Goal: Transaction & Acquisition: Purchase product/service

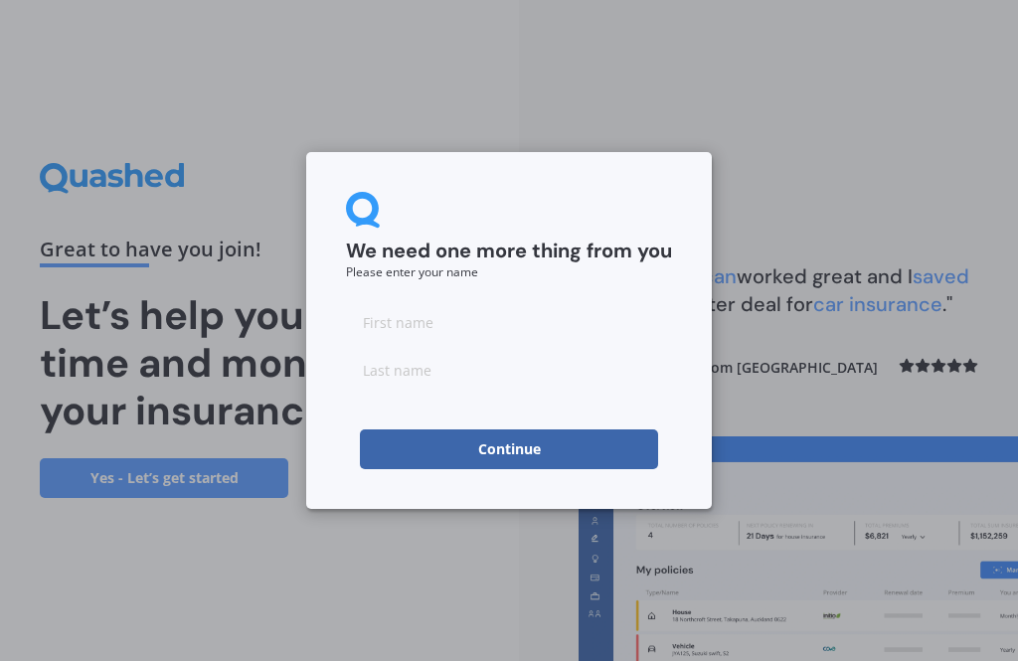
click at [446, 325] on input at bounding box center [509, 322] width 326 height 40
type input "[PERSON_NAME]"
click at [475, 380] on input at bounding box center [509, 370] width 326 height 40
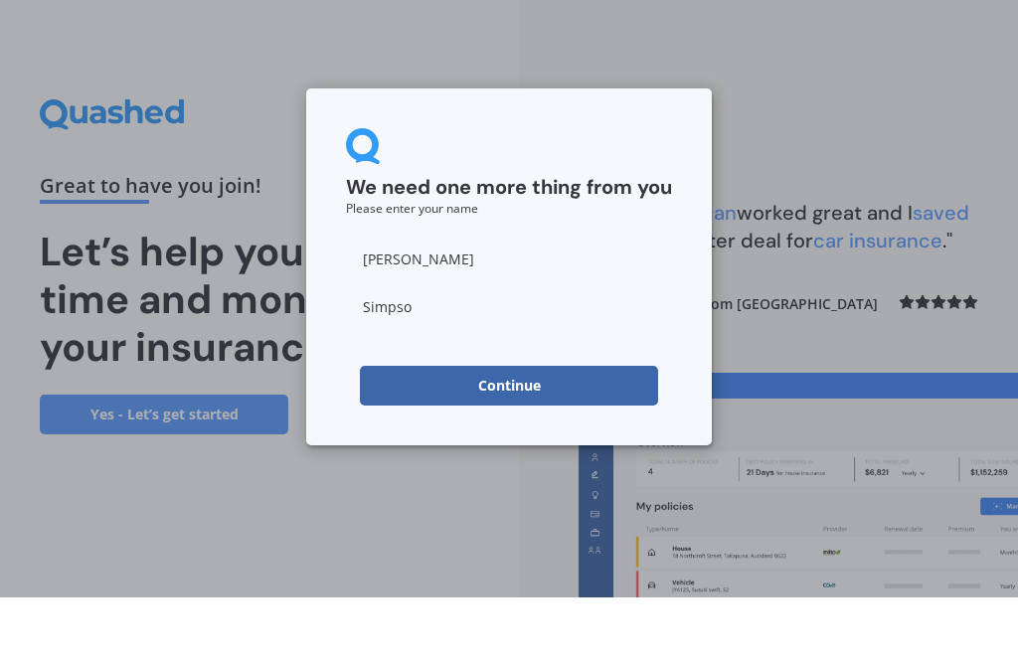
type input "[PERSON_NAME]"
click at [547, 429] on button "Continue" at bounding box center [509, 449] width 298 height 40
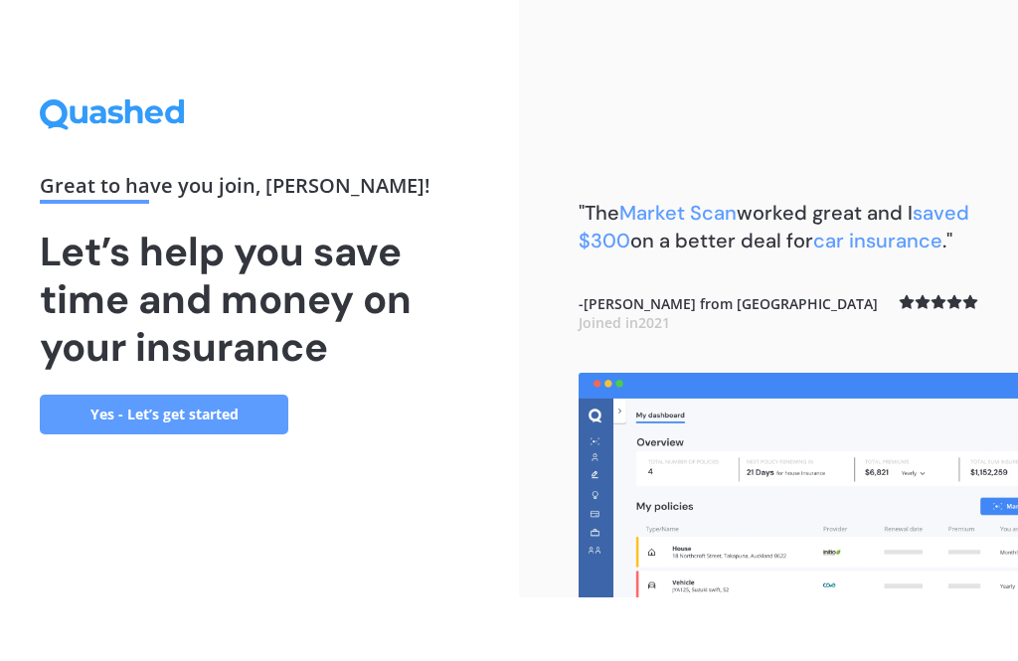
scroll to position [64, 0]
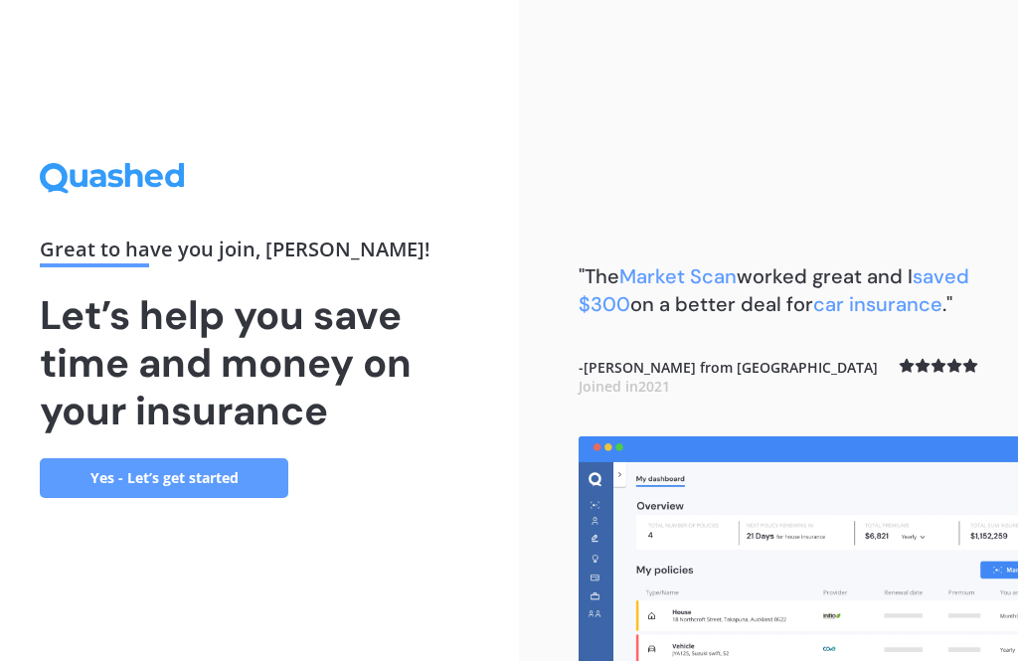
click at [240, 458] on link "Yes - Let’s get started" at bounding box center [164, 478] width 248 height 40
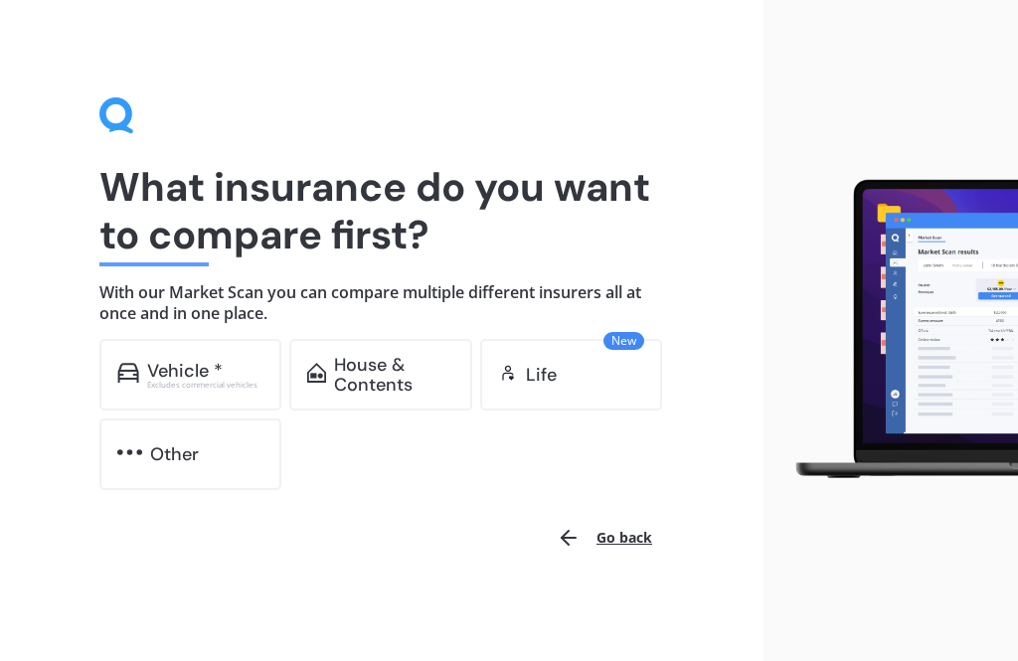
scroll to position [1, 0]
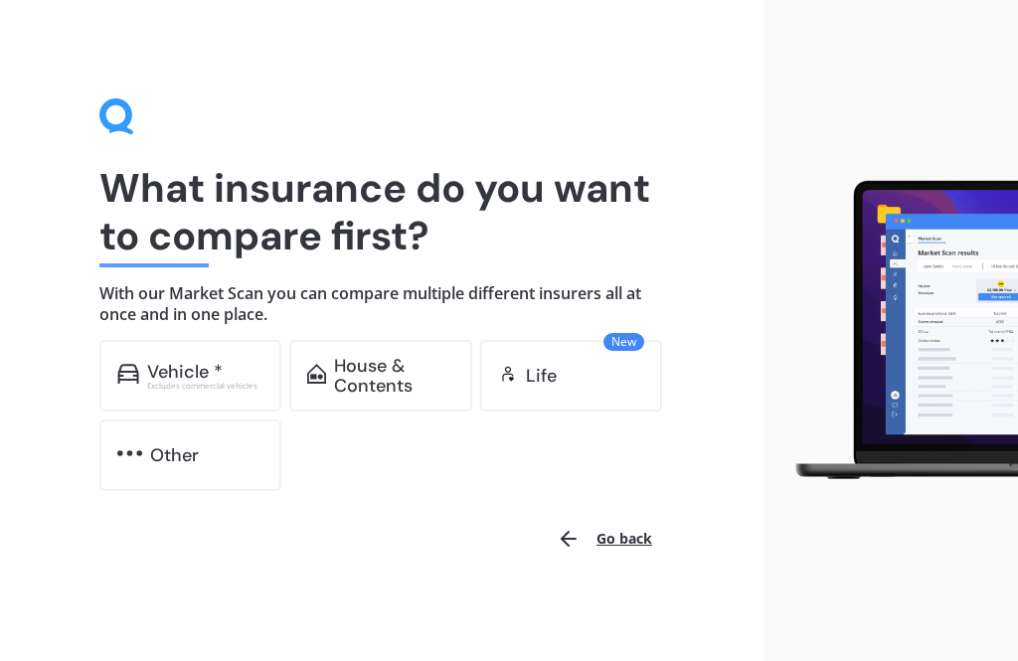
click at [212, 388] on div "Excludes commercial vehicles" at bounding box center [205, 386] width 117 height 8
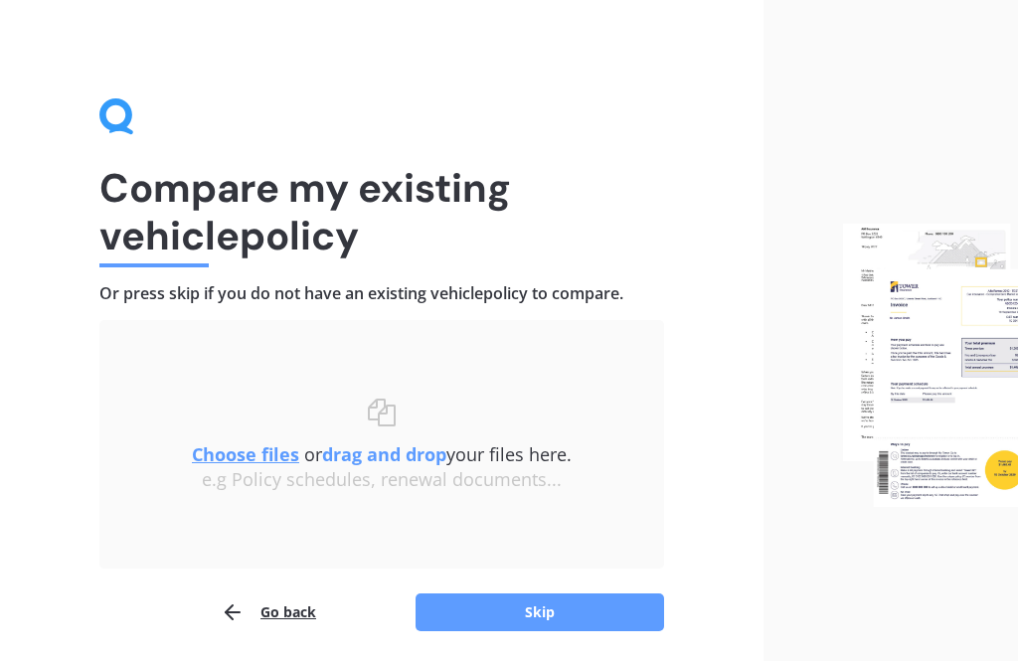
click at [540, 615] on button "Skip" at bounding box center [539, 612] width 248 height 38
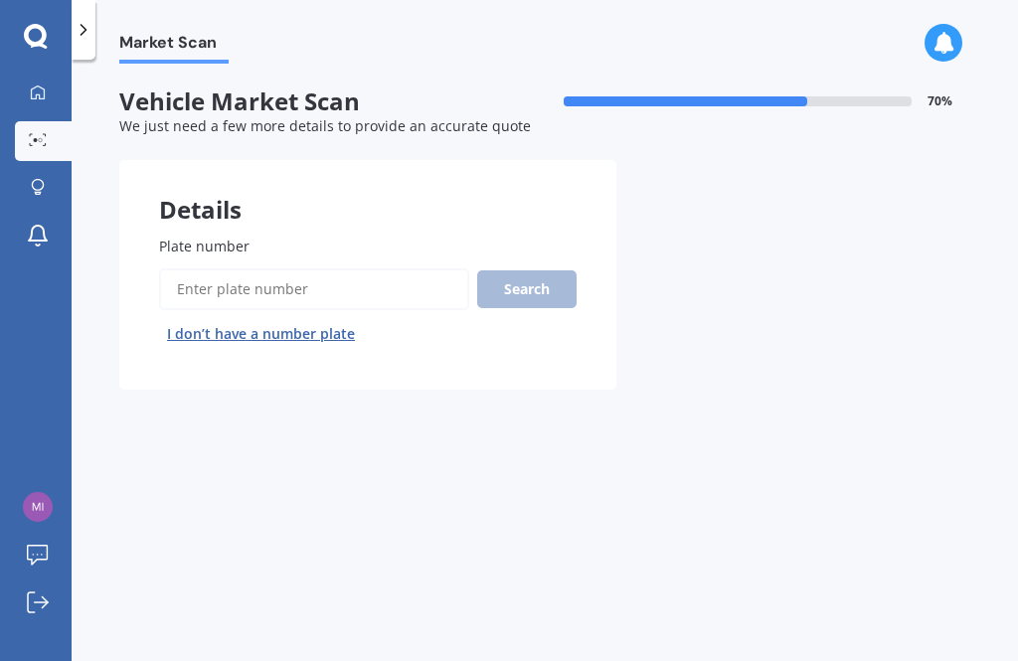
click at [324, 290] on input "Plate number" at bounding box center [314, 289] width 310 height 42
type input "Mrg182"
click at [559, 297] on button "Search" at bounding box center [526, 289] width 99 height 38
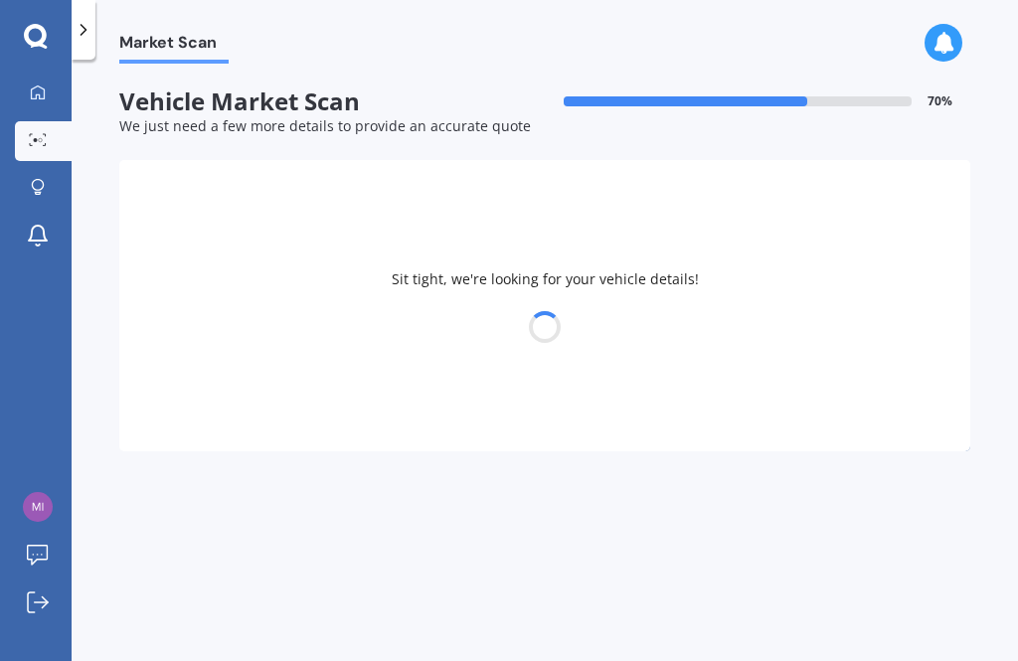
select select "TOYOTA"
select select "COROLLA"
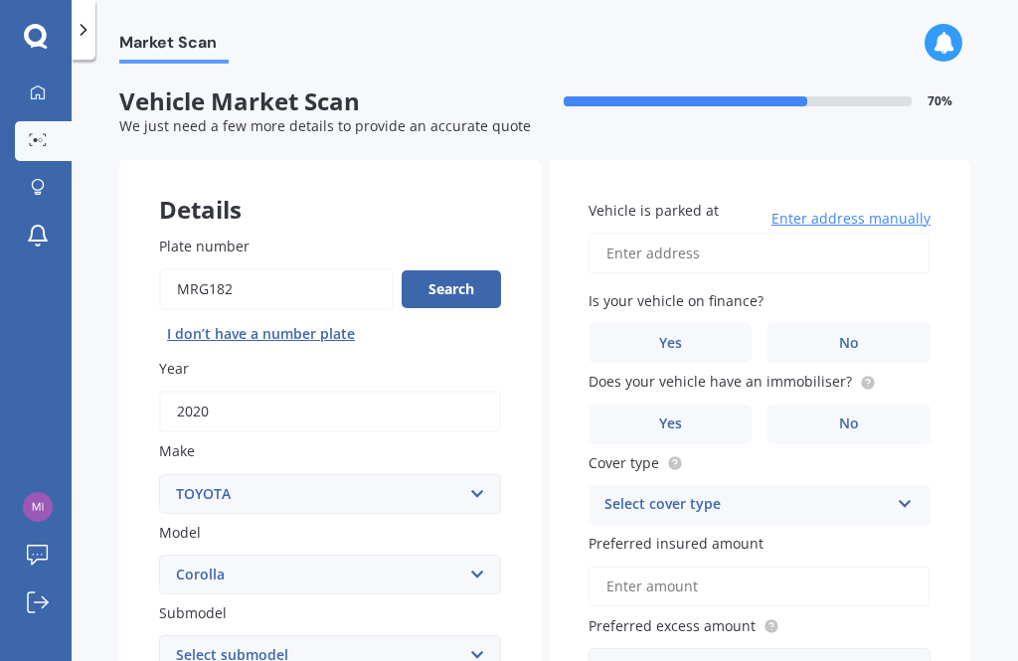
click at [875, 338] on label "No" at bounding box center [848, 343] width 163 height 40
click at [0, 0] on input "No" at bounding box center [0, 0] width 0 height 0
click at [716, 260] on input "Vehicle is parked at" at bounding box center [759, 254] width 342 height 42
type input "[STREET_ADDRESS]"
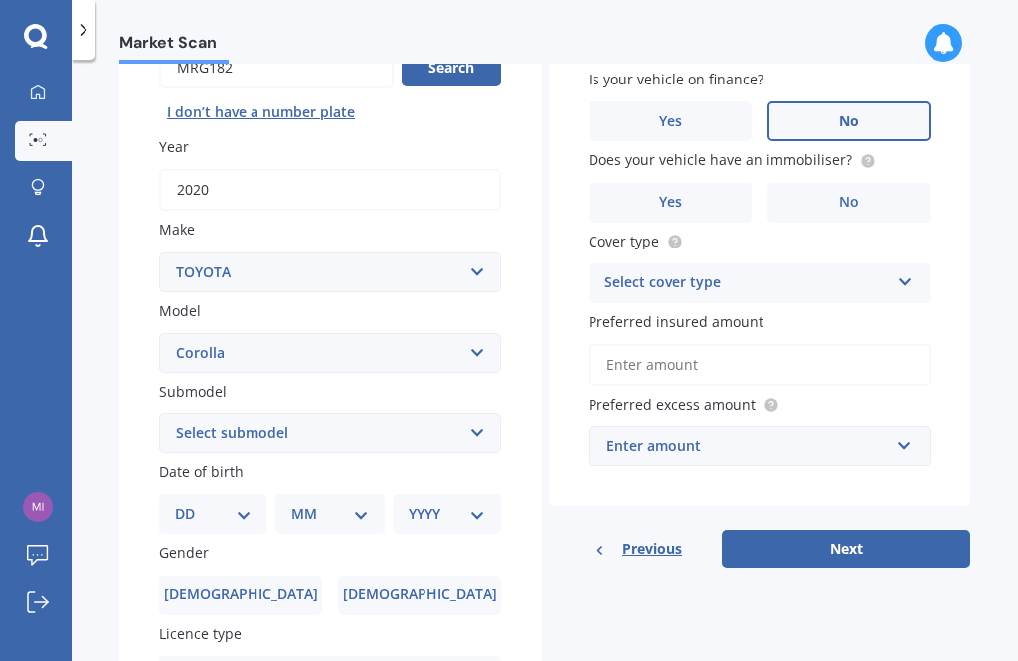
scroll to position [223, 0]
click at [883, 182] on label "No" at bounding box center [848, 202] width 163 height 40
click at [0, 0] on input "No" at bounding box center [0, 0] width 0 height 0
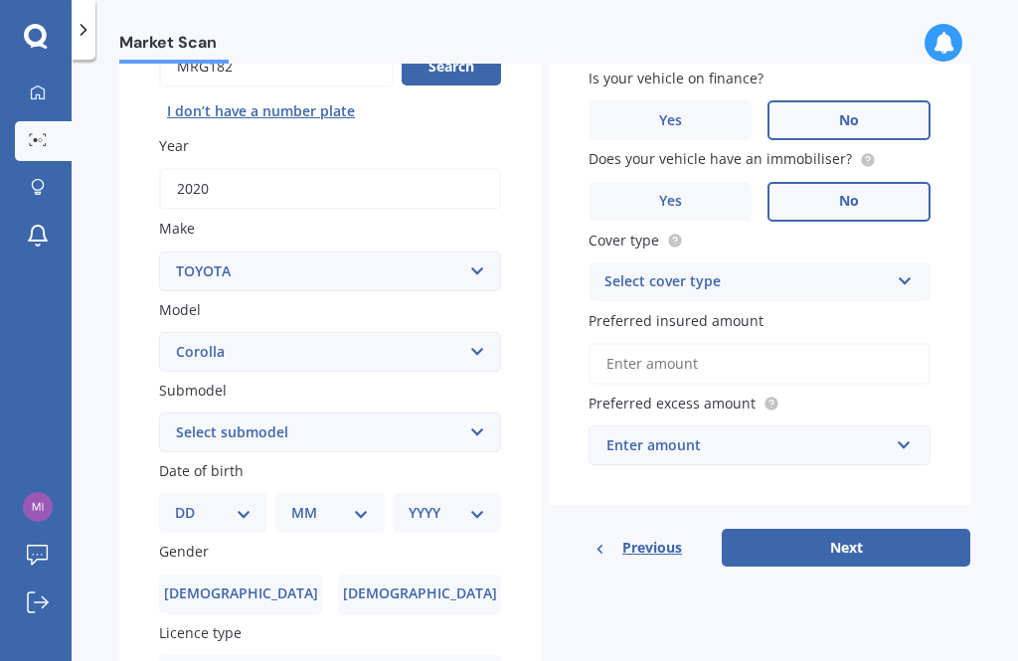
click at [686, 182] on label "Yes" at bounding box center [669, 202] width 163 height 40
click at [0, 0] on input "Yes" at bounding box center [0, 0] width 0 height 0
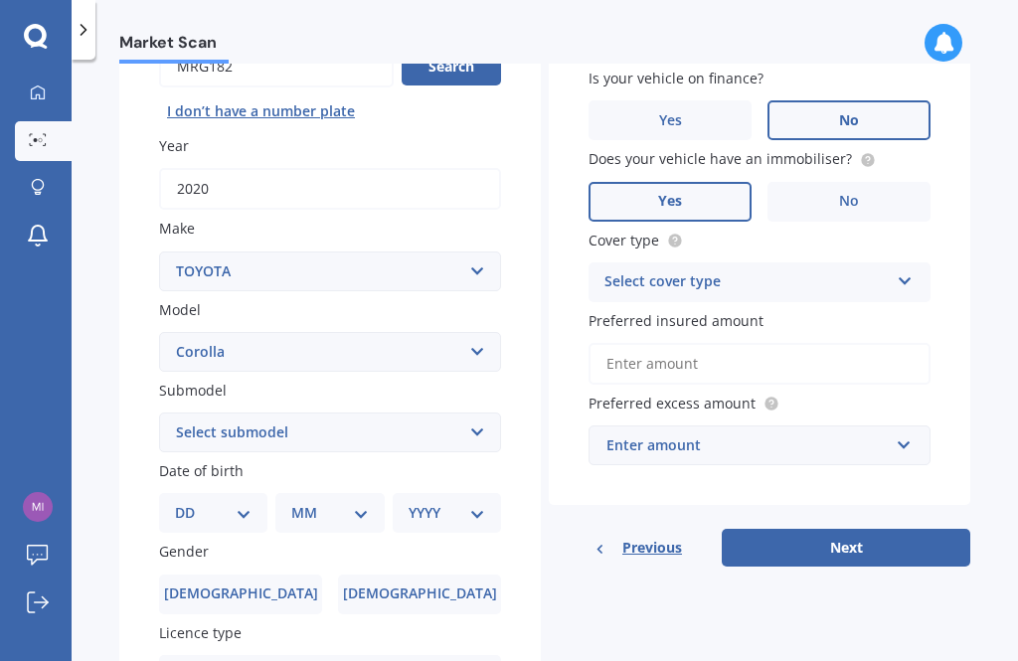
click at [912, 274] on icon at bounding box center [904, 277] width 17 height 14
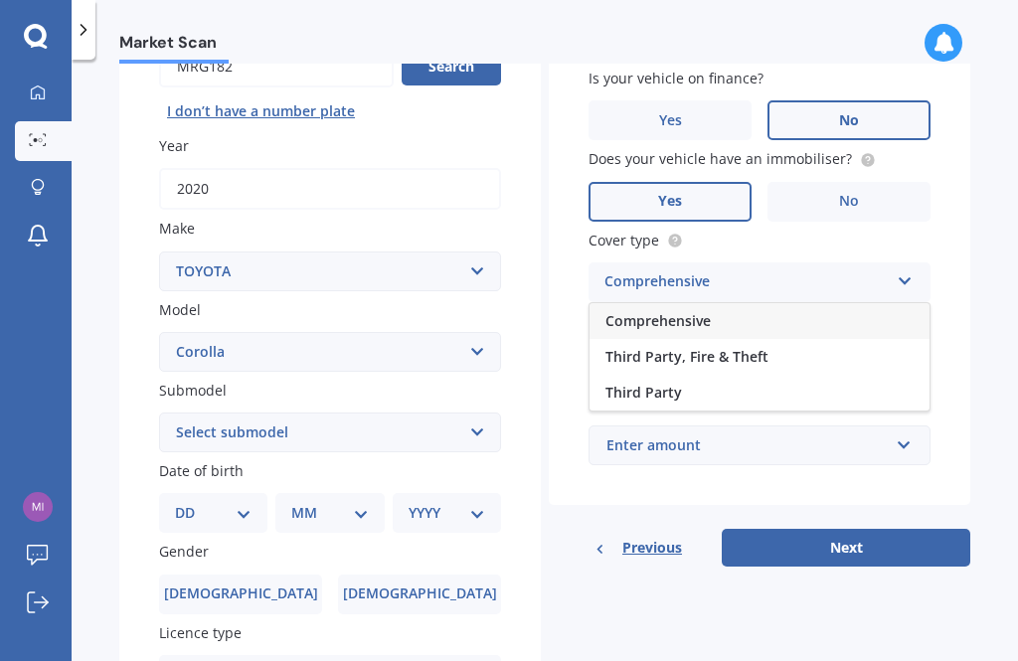
click at [813, 304] on div "Comprehensive" at bounding box center [759, 321] width 340 height 36
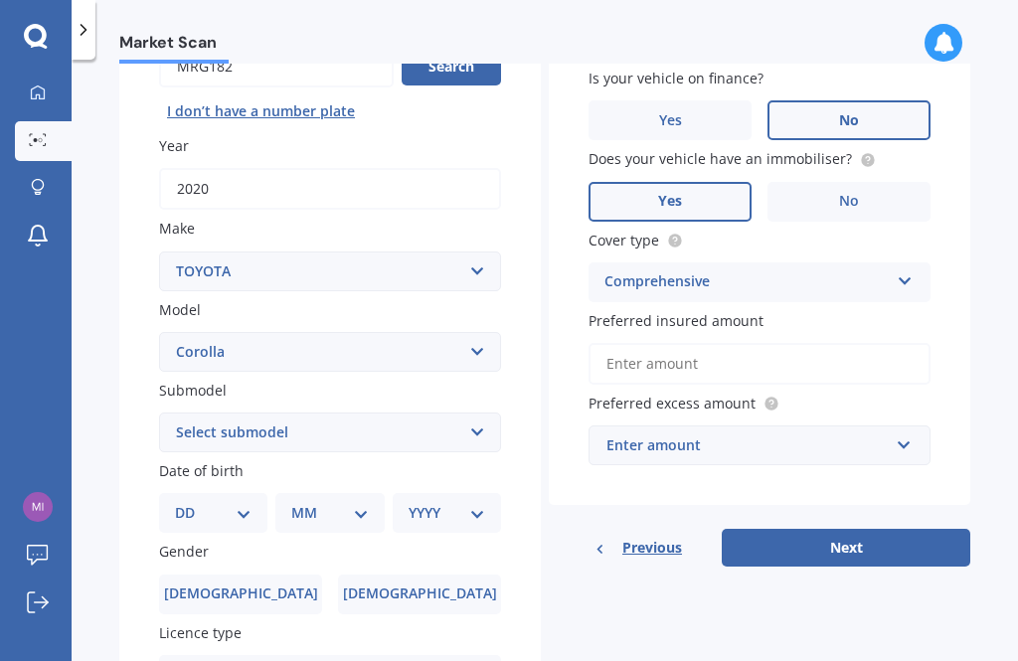
click at [826, 357] on input "Preferred insured amount" at bounding box center [759, 364] width 342 height 42
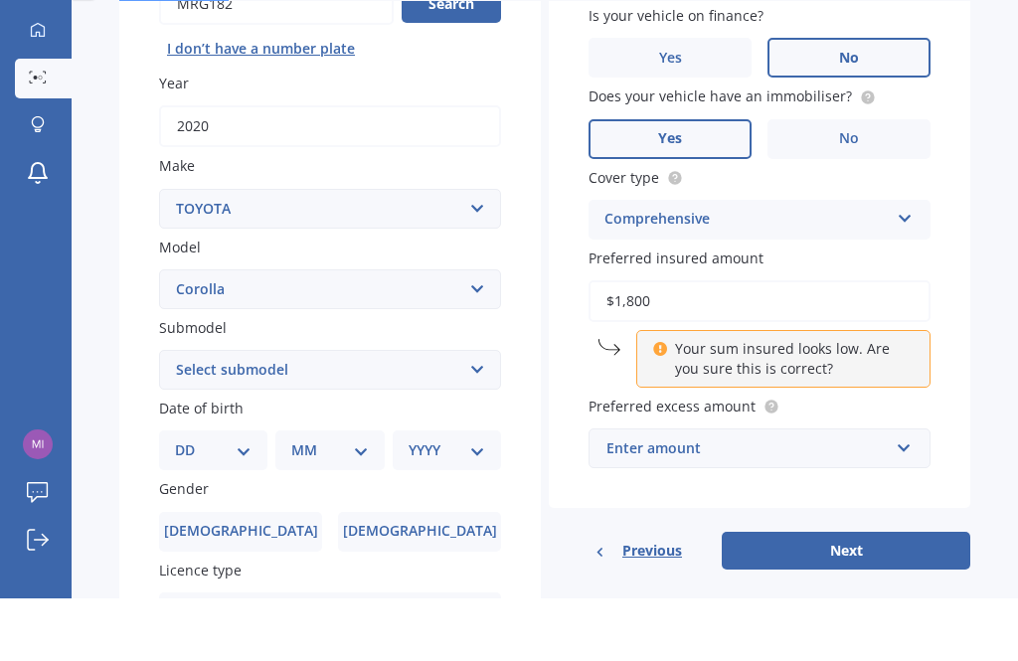
type input "$18,000"
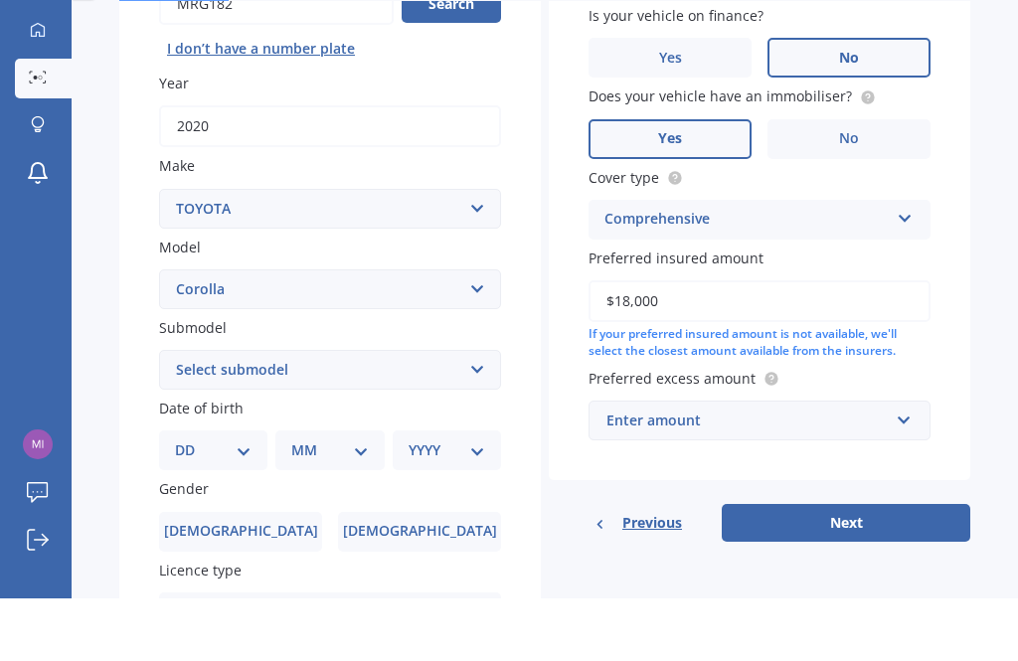
click at [978, 293] on div "Market Scan Vehicle Market Scan 70 % We just need a few more details to provide…" at bounding box center [545, 364] width 946 height 601
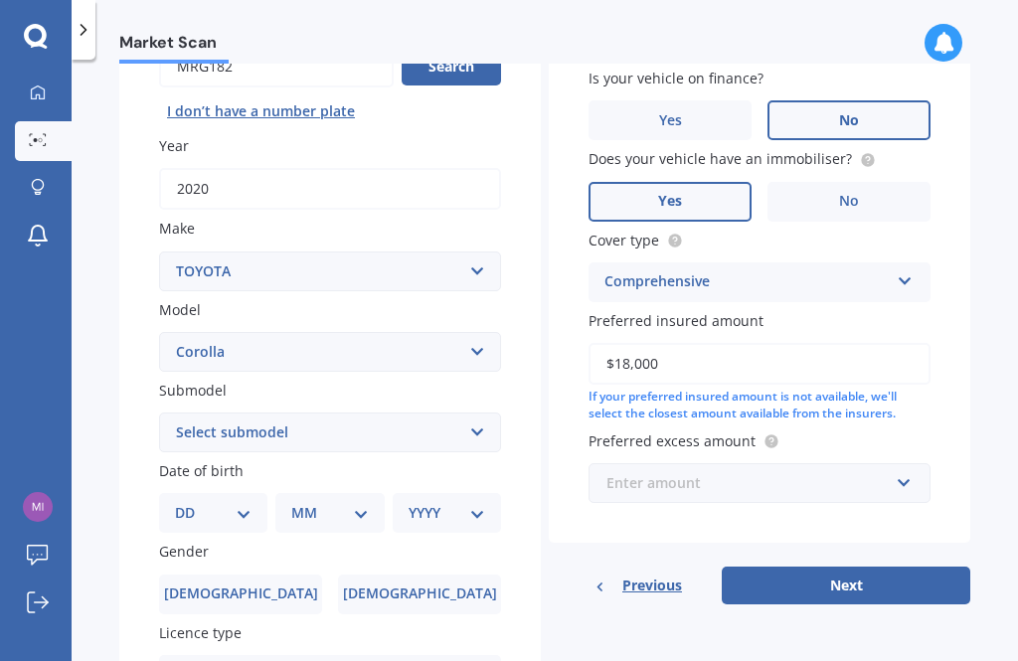
click at [911, 464] on input "text" at bounding box center [752, 483] width 324 height 38
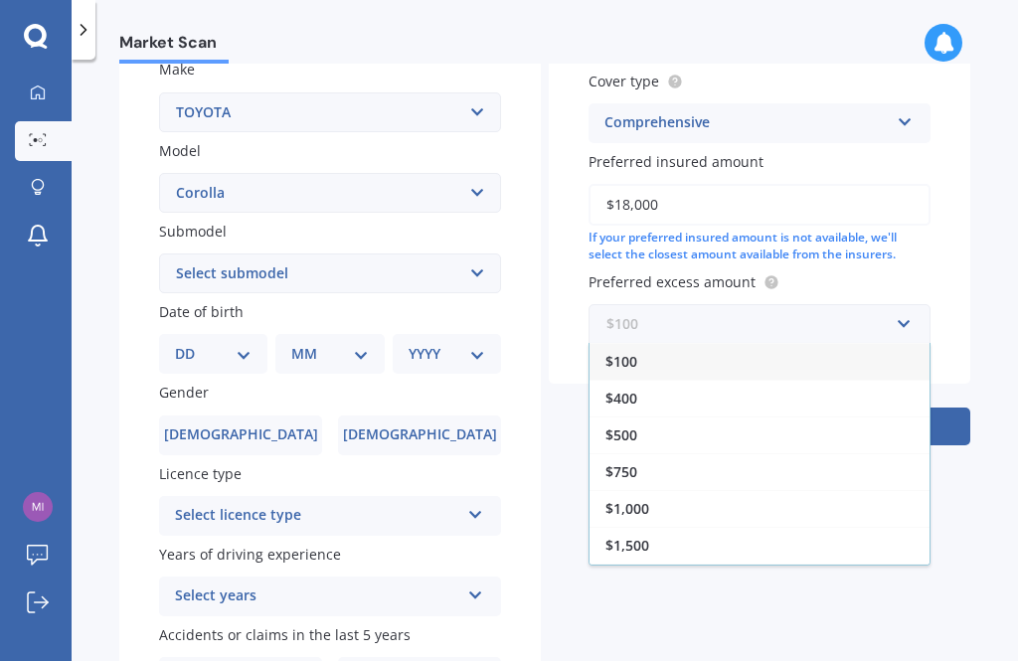
scroll to position [401, 0]
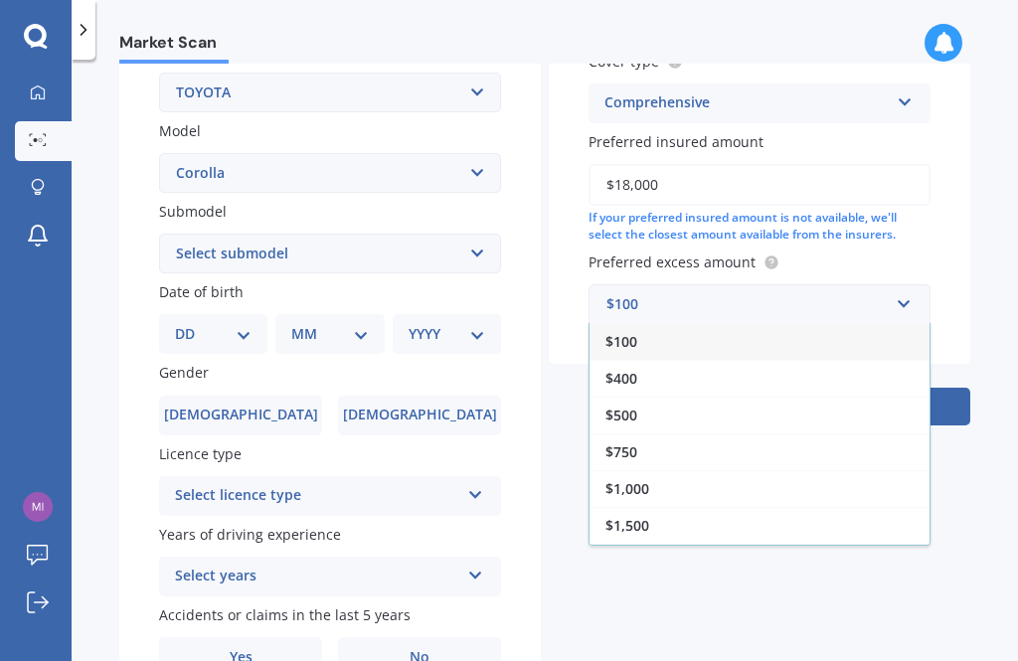
click at [679, 507] on div "$1,500" at bounding box center [759, 525] width 340 height 37
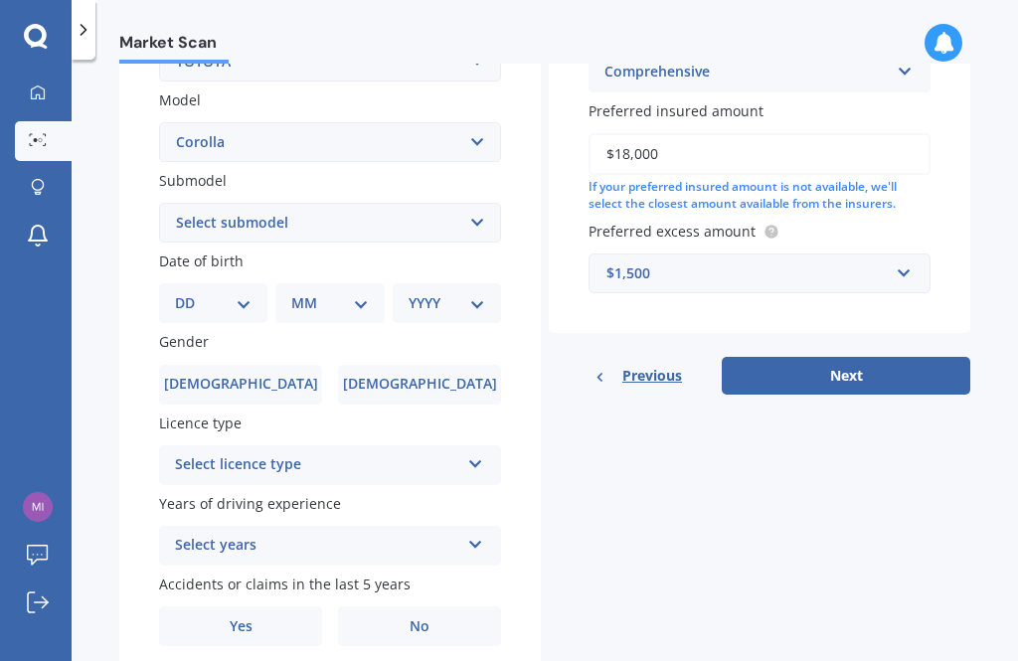
scroll to position [428, 0]
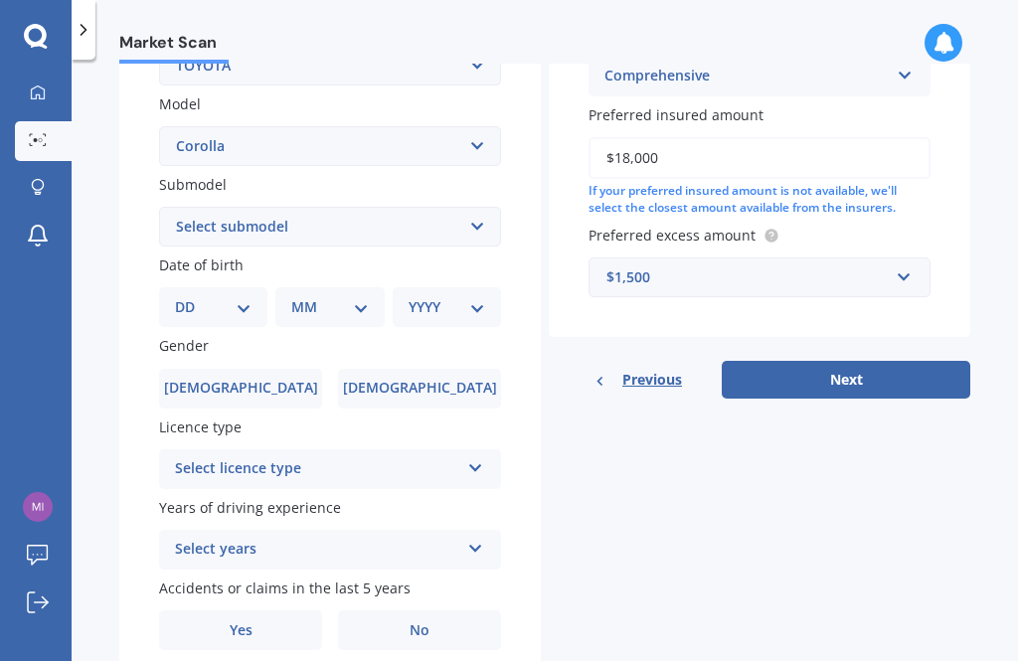
click at [250, 380] on span "[DEMOGRAPHIC_DATA]" at bounding box center [241, 388] width 154 height 17
click at [0, 0] on input "[DEMOGRAPHIC_DATA]" at bounding box center [0, 0] width 0 height 0
click at [240, 296] on select "DD 01 02 03 04 05 06 07 08 09 10 11 12 13 14 15 16 17 18 19 20 21 22 23 24 25 2…" at bounding box center [213, 307] width 77 height 22
select select "17"
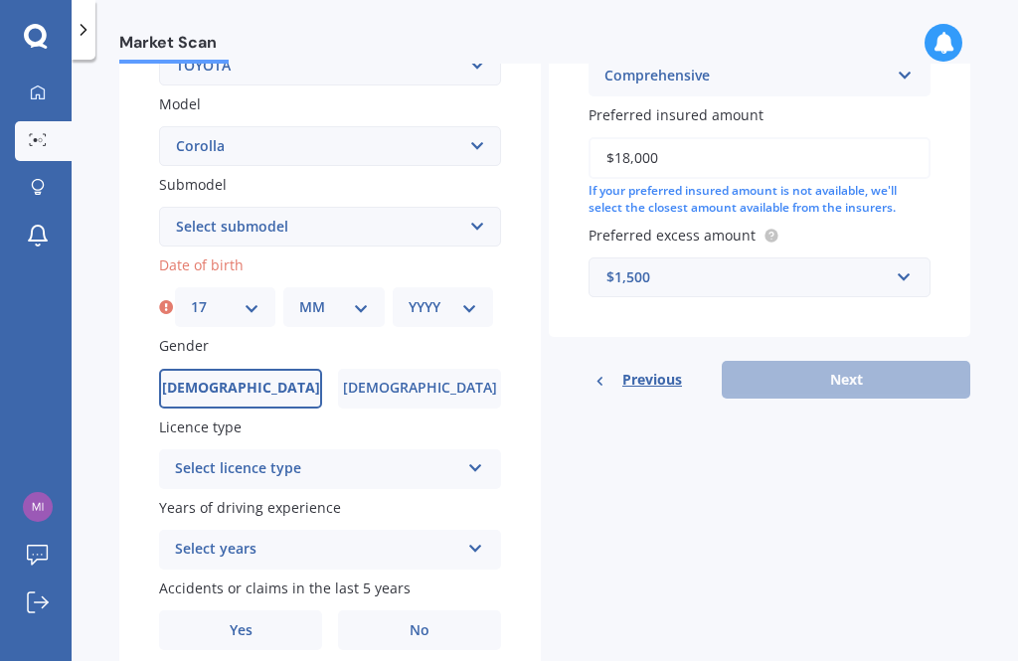
click at [357, 296] on select "MM 01 02 03 04 05 06 07 08 09 10 11 12" at bounding box center [333, 307] width 69 height 22
select select "12"
click at [472, 296] on select "YYYY 2025 2024 2023 2022 2021 2020 2019 2018 2017 2016 2015 2014 2013 2012 2011…" at bounding box center [442, 307] width 69 height 22
select select "1984"
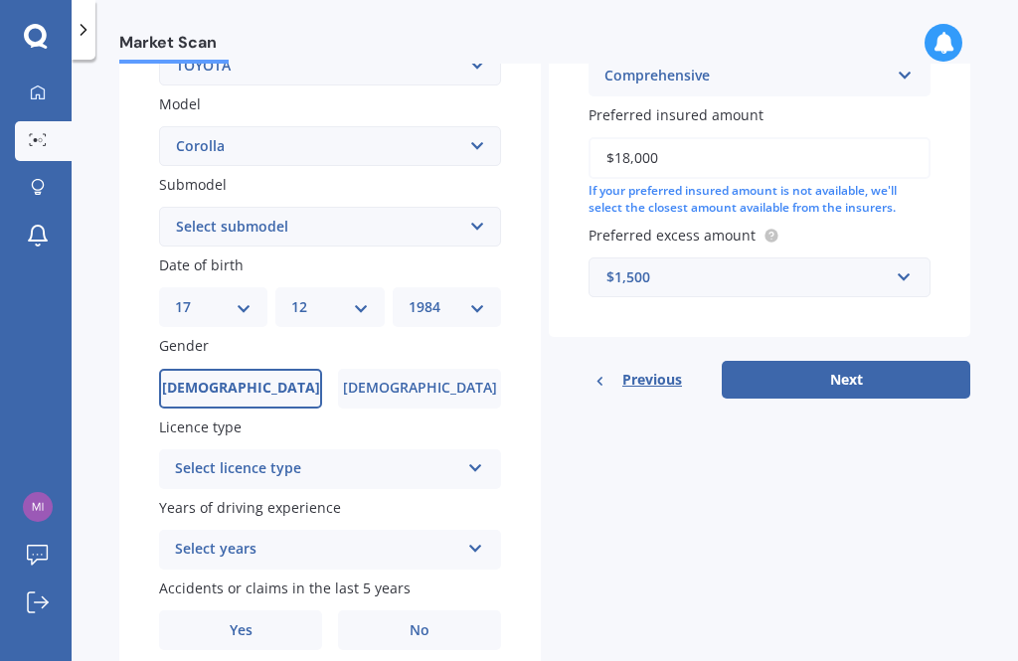
click at [458, 457] on div "Select licence type" at bounding box center [317, 469] width 284 height 24
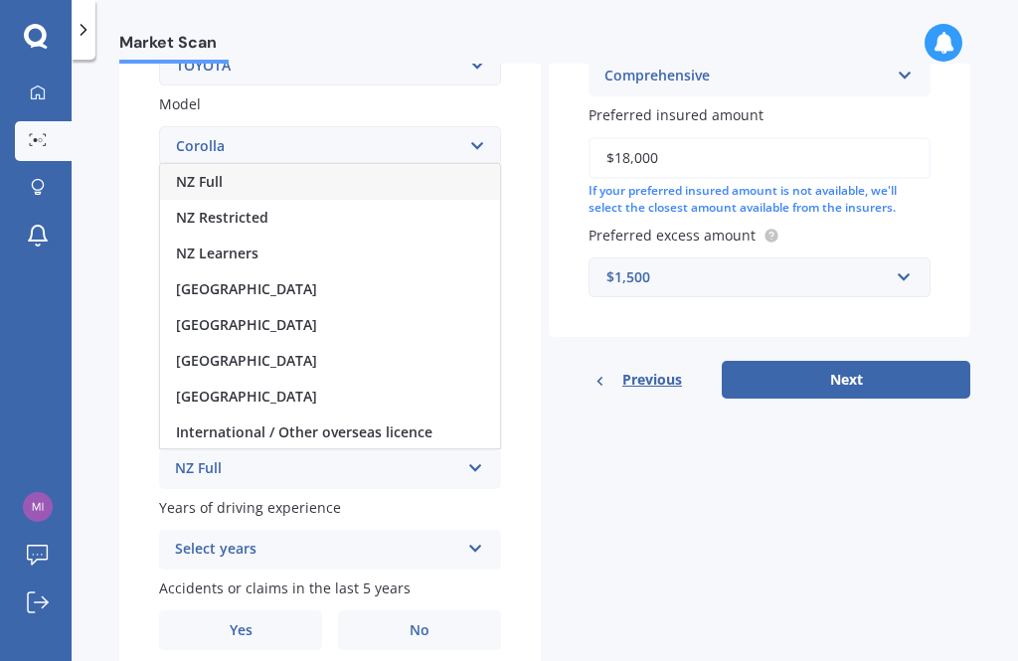
click at [334, 164] on div "NZ Full" at bounding box center [330, 182] width 340 height 36
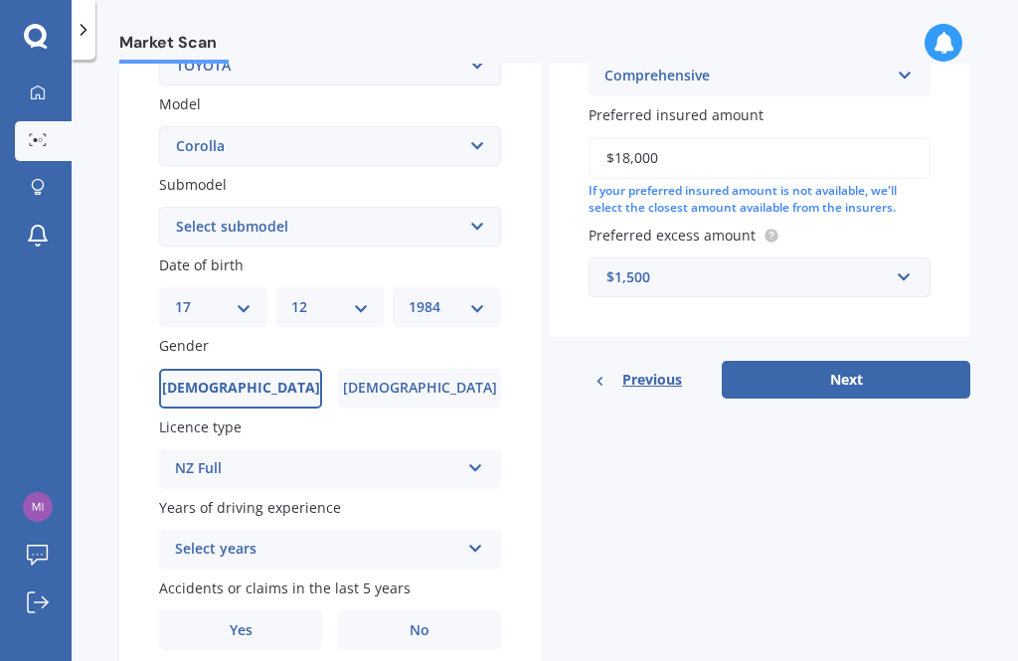
click at [407, 530] on div "Select years 5 or more years 4 years 3 years 2 years 1 year" at bounding box center [330, 550] width 342 height 40
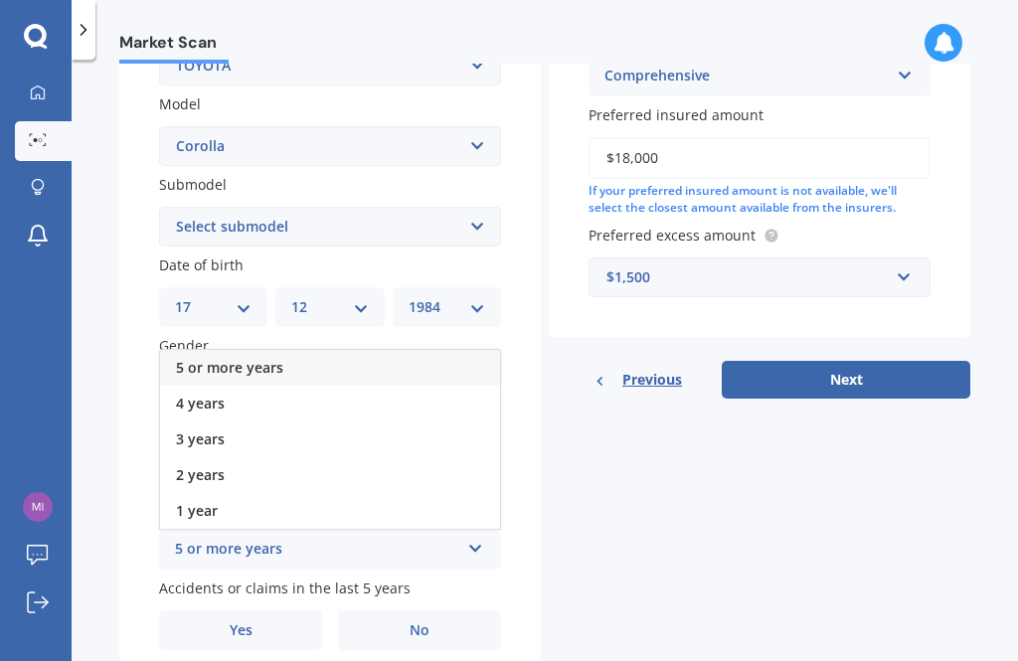
click at [381, 350] on div "5 or more years" at bounding box center [330, 368] width 340 height 36
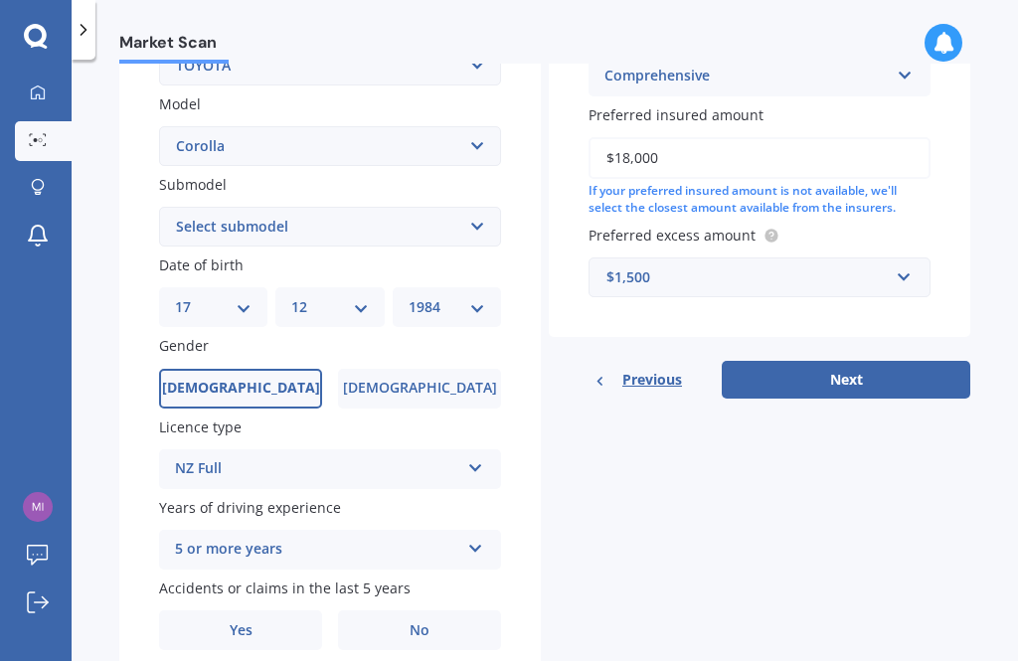
click at [413, 622] on span "No" at bounding box center [419, 630] width 20 height 17
click at [0, 0] on input "No" at bounding box center [0, 0] width 0 height 0
click at [863, 361] on button "Next" at bounding box center [845, 380] width 248 height 38
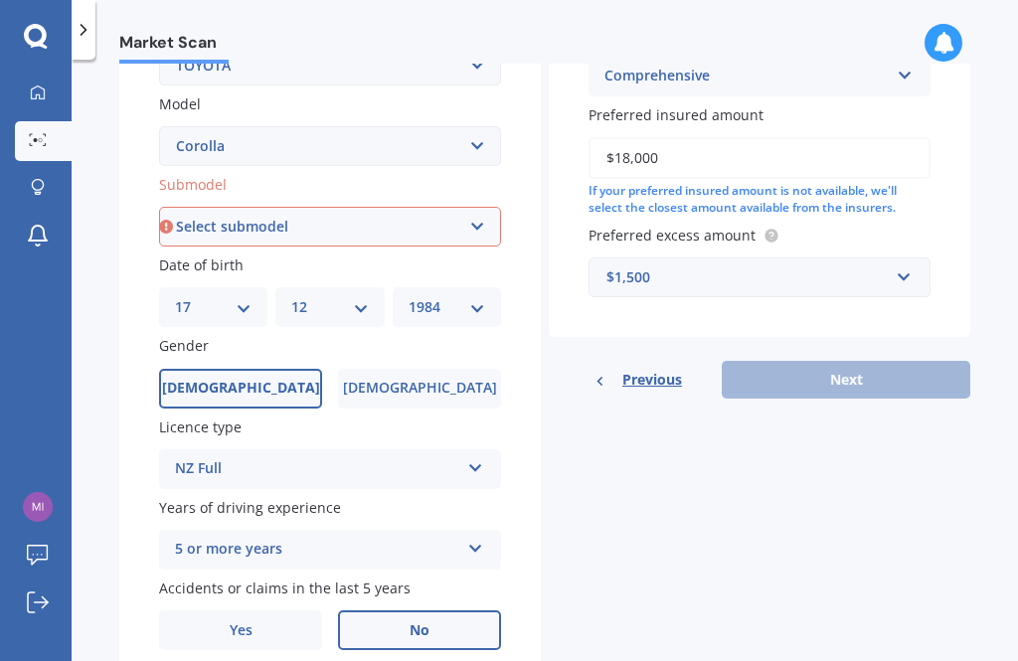
click at [484, 207] on select "Select submodel (All other) Axio Diesel [PERSON_NAME] 2WD [PERSON_NAME] 4WD FXG…" at bounding box center [330, 227] width 342 height 40
select select "HYBRID"
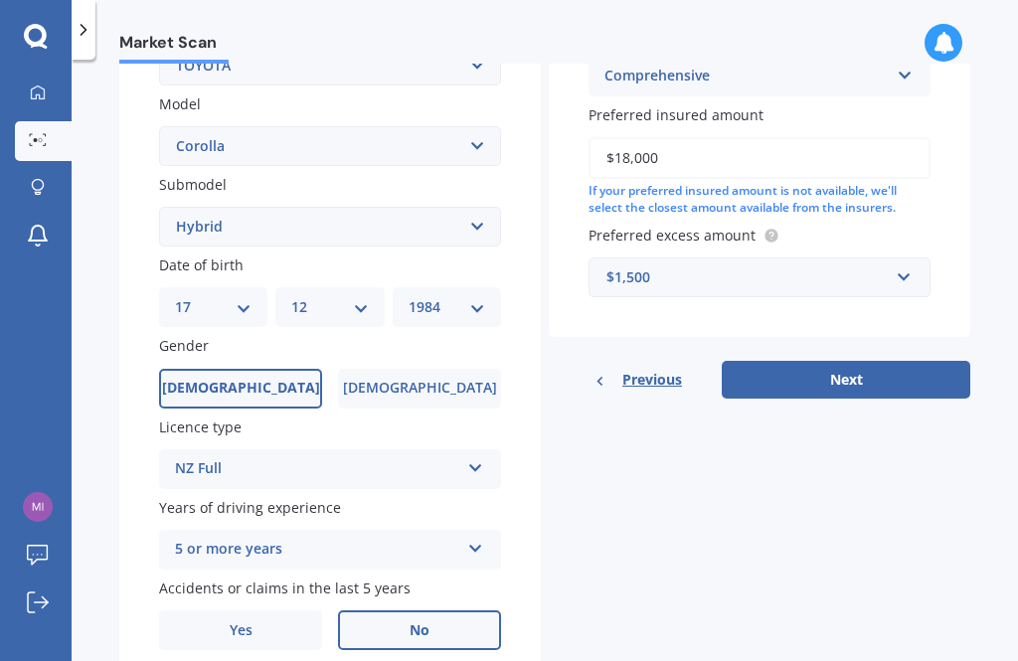
click at [848, 361] on button "Next" at bounding box center [845, 380] width 248 height 38
select select "17"
select select "12"
select select "1984"
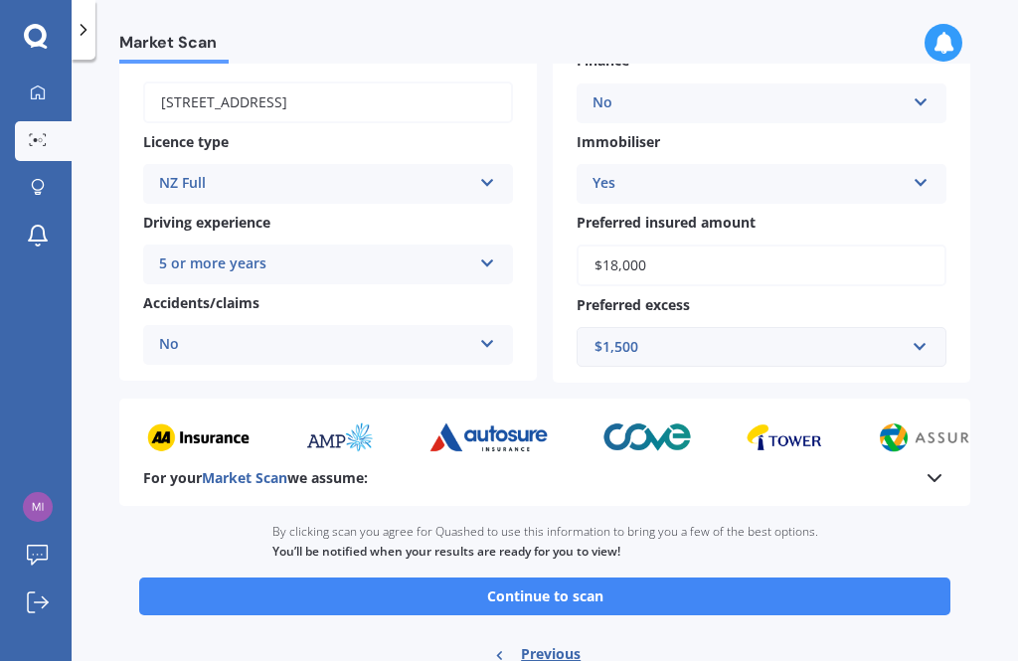
scroll to position [288, 0]
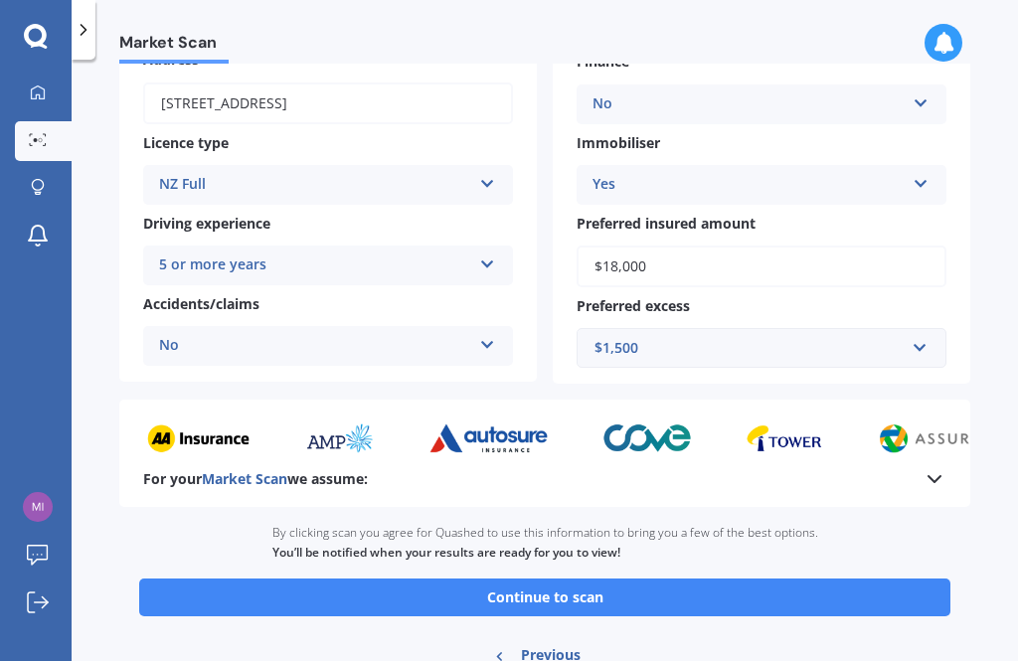
click at [623, 578] on button "Continue to scan" at bounding box center [544, 597] width 811 height 38
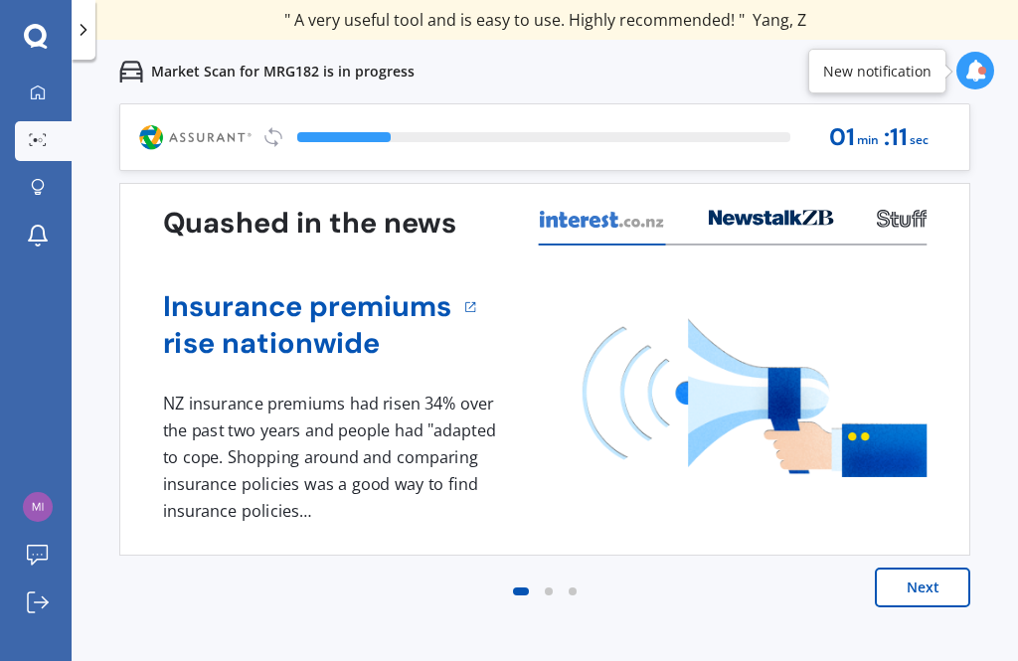
click at [932, 587] on button "Next" at bounding box center [921, 587] width 95 height 40
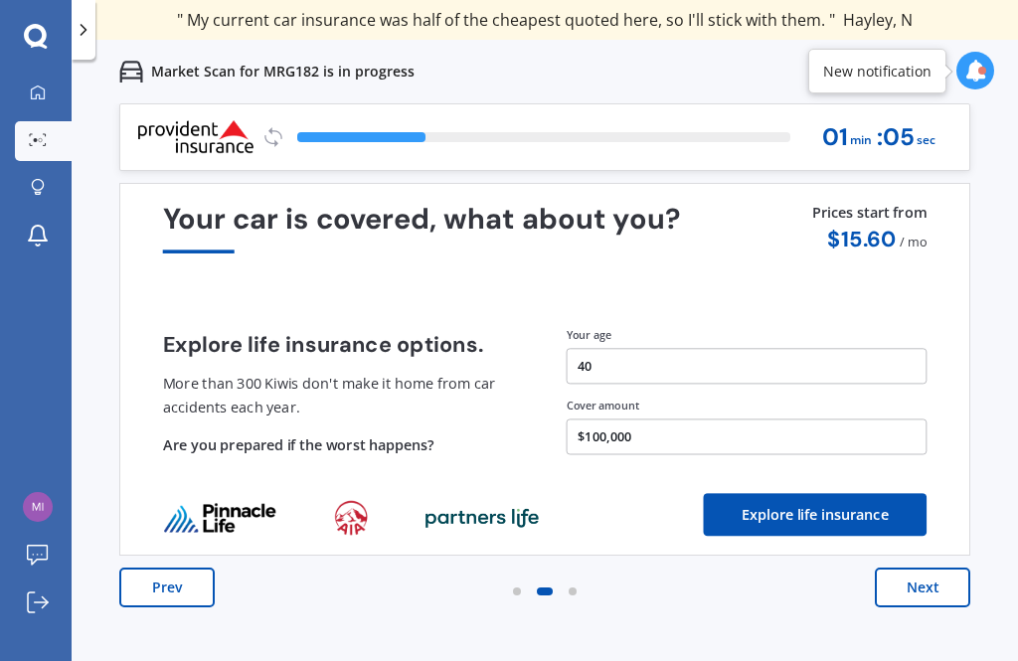
click at [931, 590] on button "Next" at bounding box center [921, 587] width 95 height 40
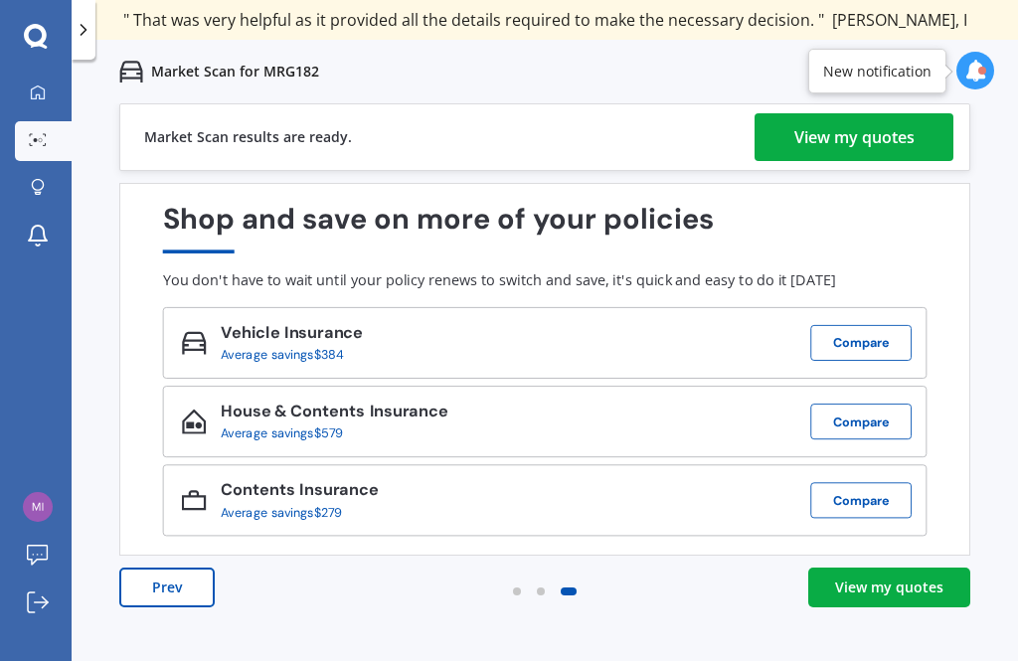
click at [887, 137] on div "View my quotes" at bounding box center [854, 137] width 120 height 48
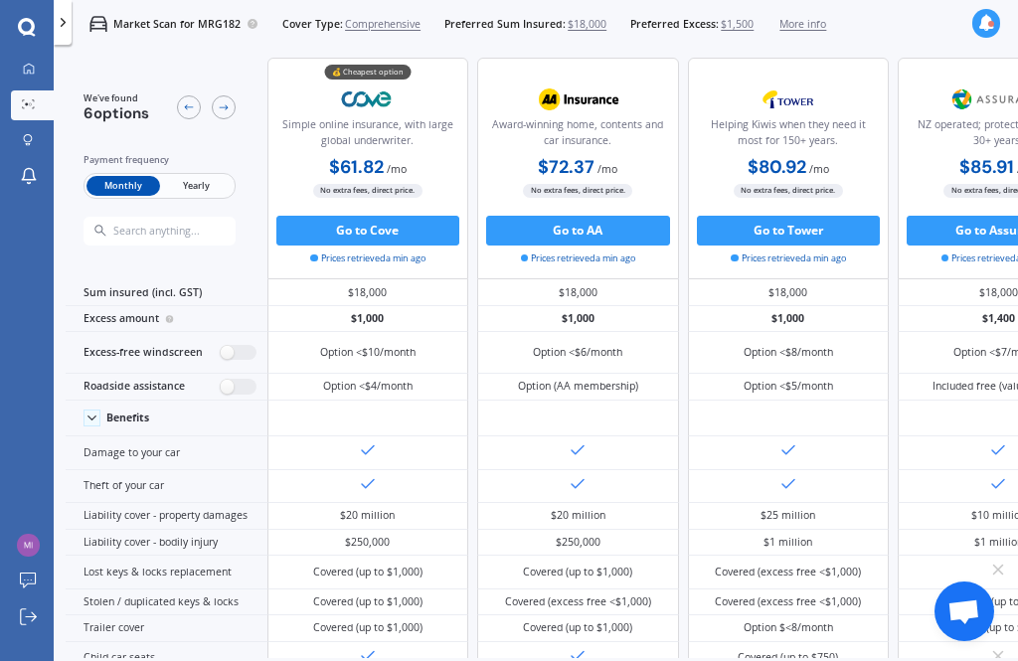
scroll to position [8, 0]
click at [530, 504] on div at bounding box center [578, 487] width 202 height 34
click at [33, 62] on link "My Dashboard" at bounding box center [32, 70] width 43 height 30
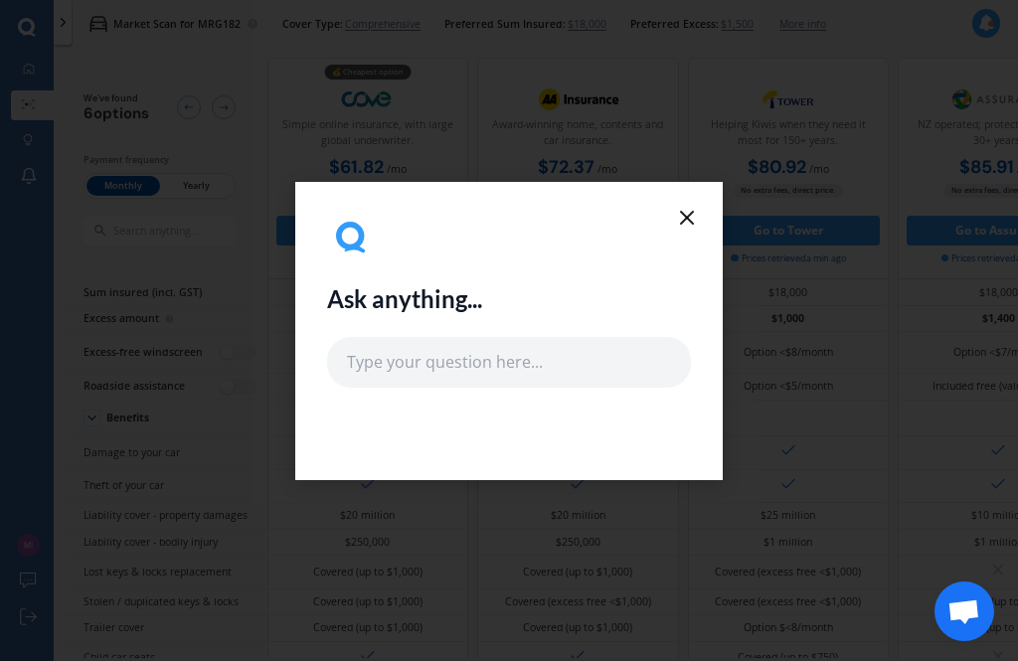
click at [687, 215] on icon at bounding box center [687, 218] width 24 height 24
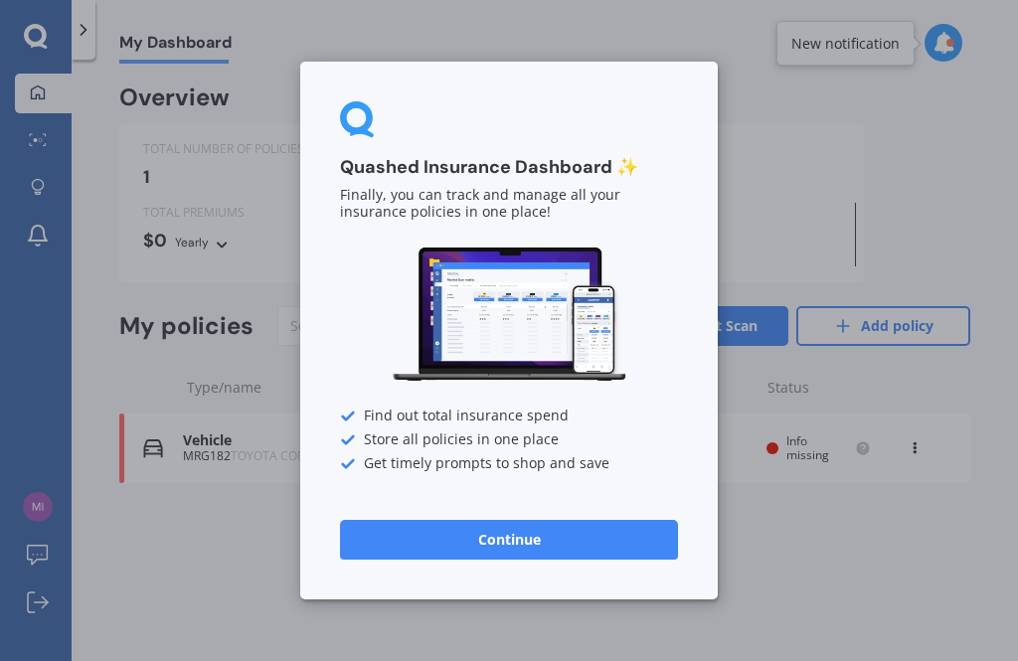
click at [605, 544] on button "Continue" at bounding box center [509, 540] width 338 height 40
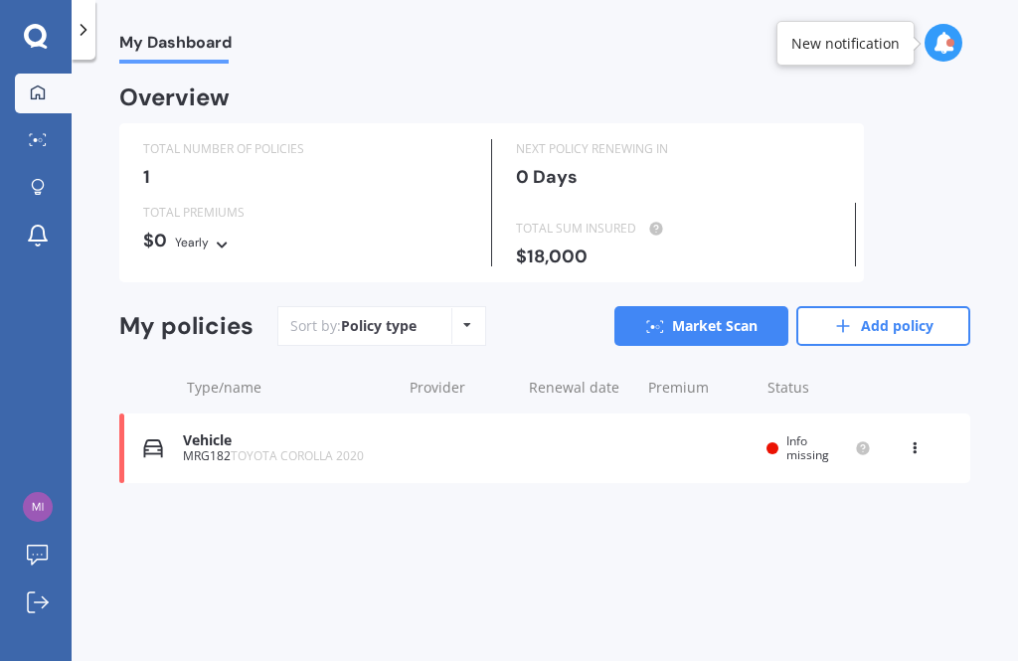
click at [915, 324] on link "Add policy" at bounding box center [883, 326] width 174 height 40
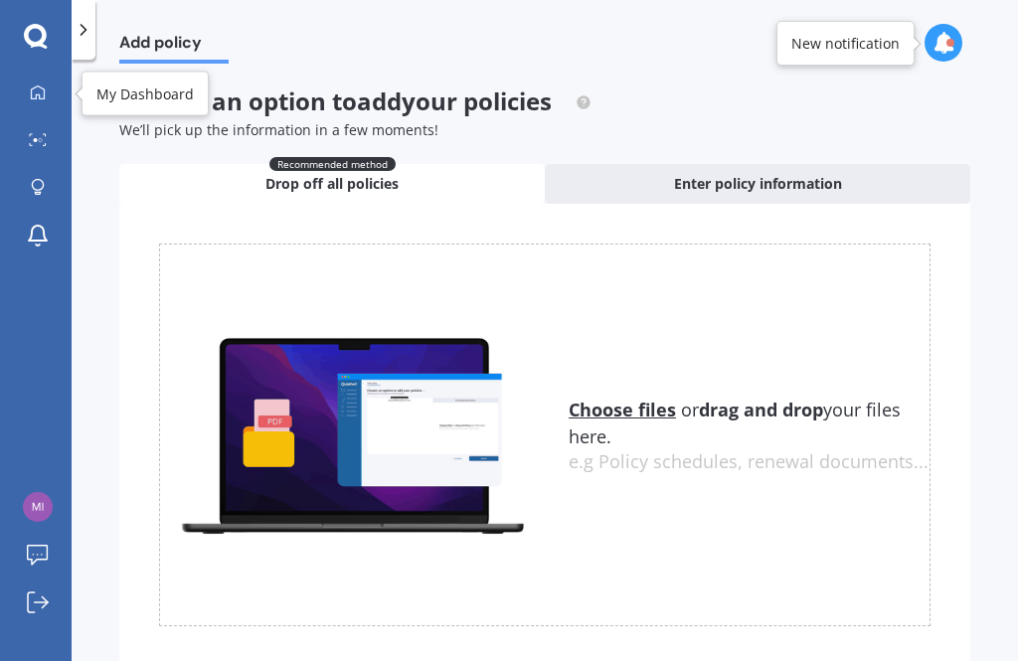
click at [37, 90] on icon at bounding box center [38, 92] width 16 height 16
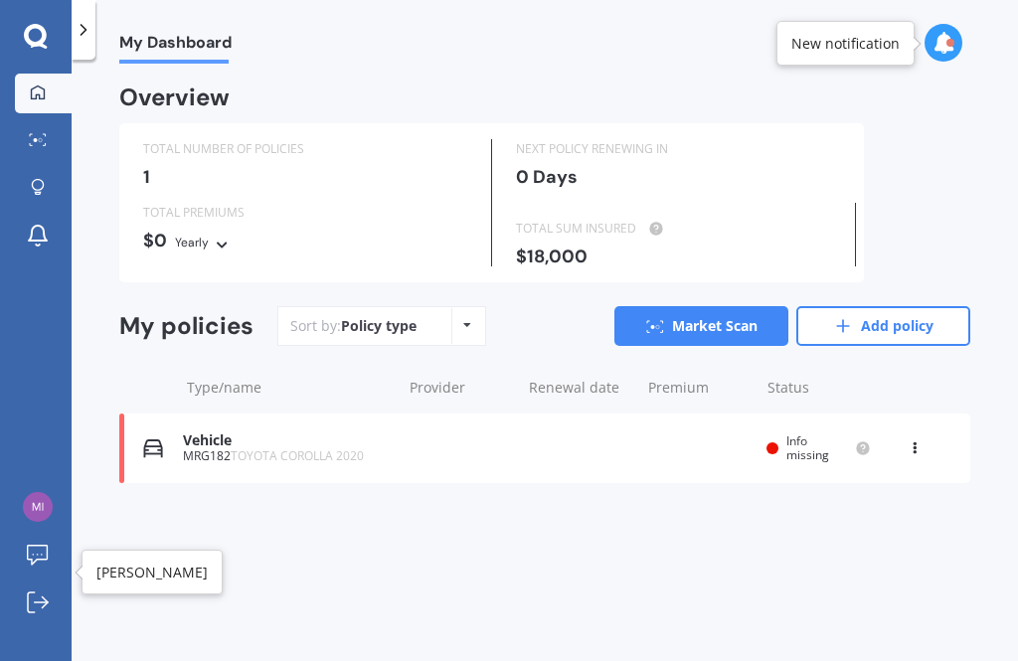
click at [32, 522] on img at bounding box center [38, 507] width 30 height 30
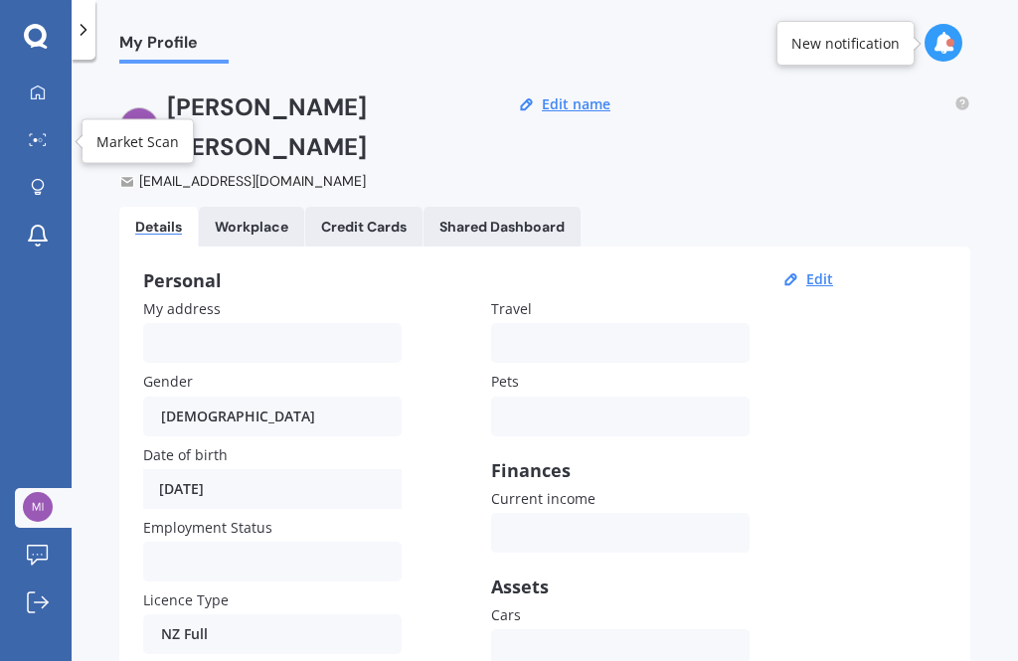
click at [34, 143] on icon at bounding box center [38, 139] width 18 height 13
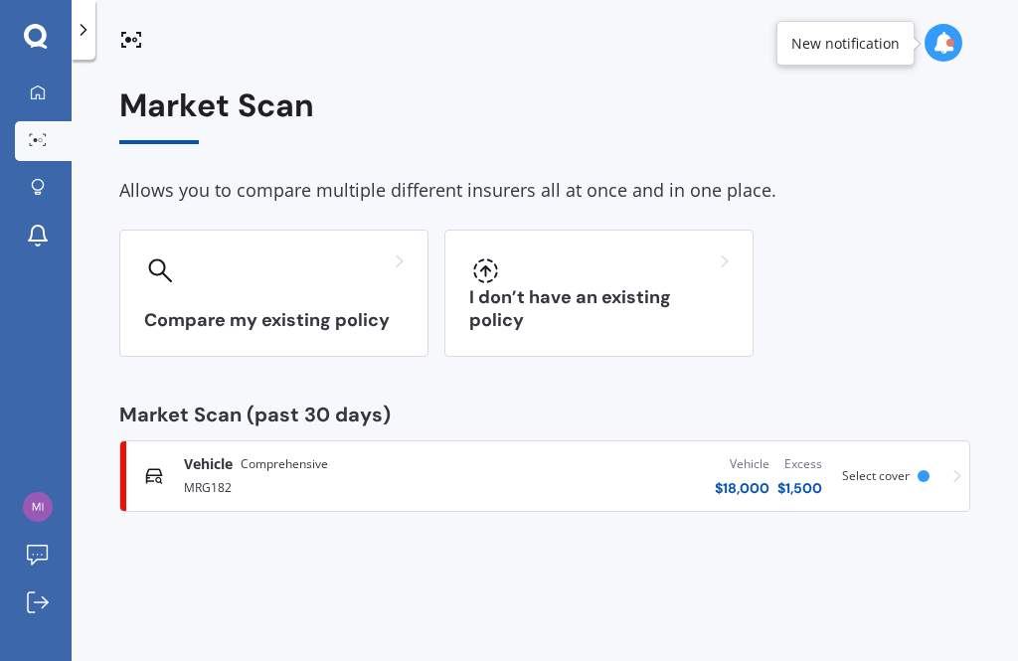
click at [628, 320] on h3 "I don’t have an existing policy" at bounding box center [598, 309] width 259 height 46
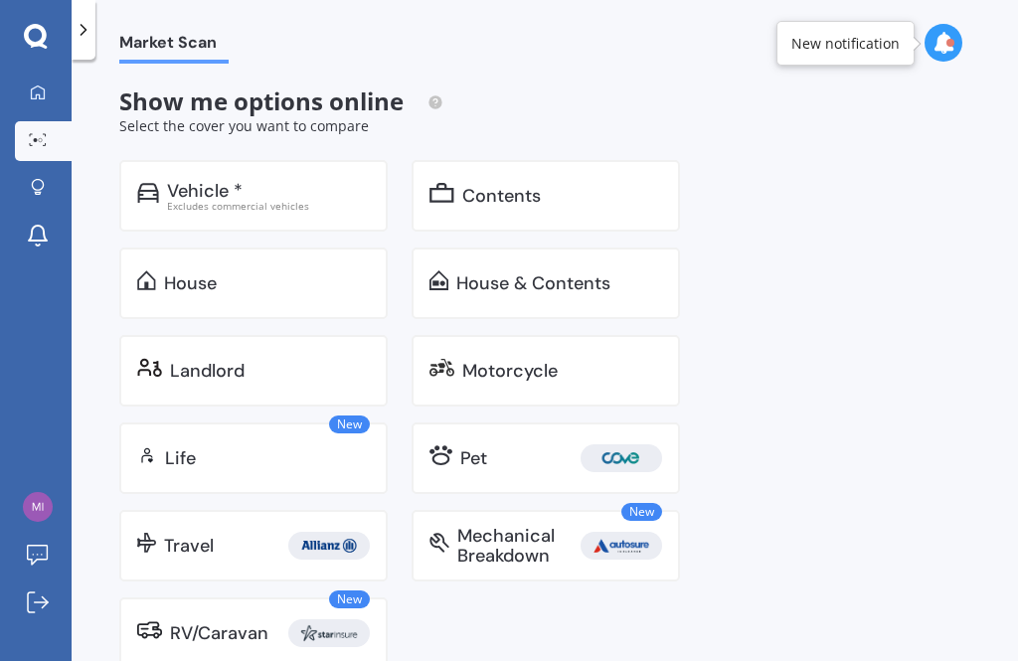
click at [278, 283] on div "House" at bounding box center [267, 283] width 206 height 20
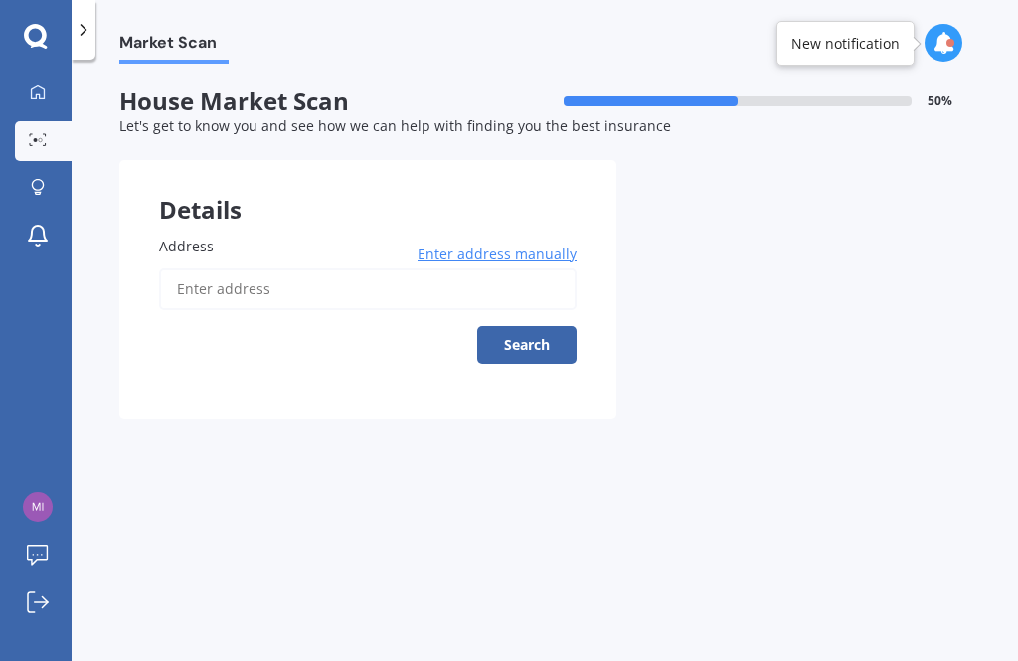
click at [275, 279] on input "Address" at bounding box center [367, 289] width 417 height 42
type input "[STREET_ADDRESS]"
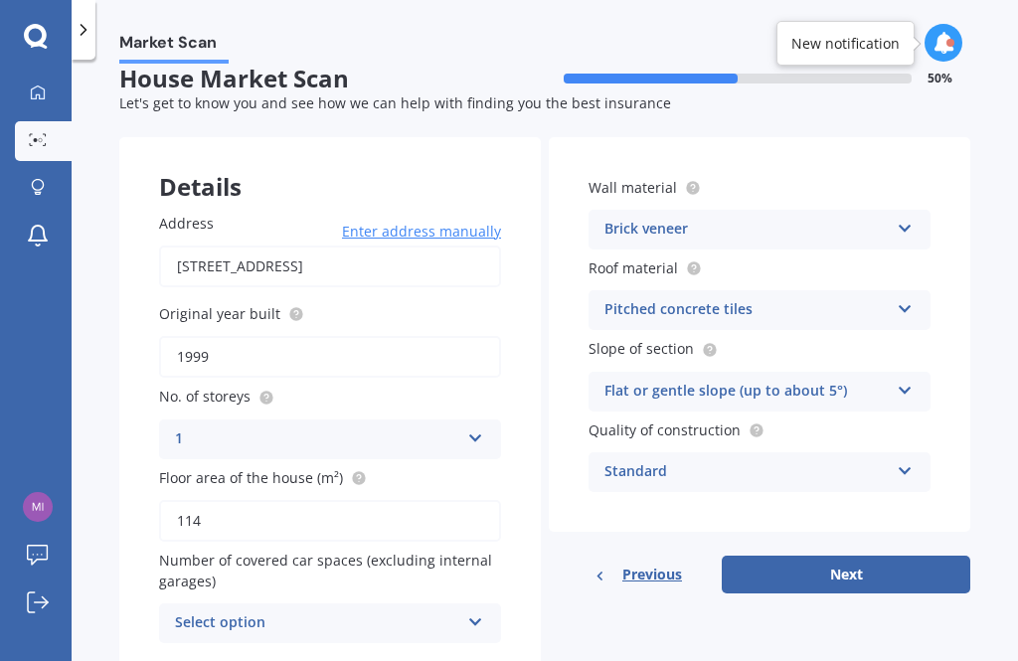
scroll to position [22, 0]
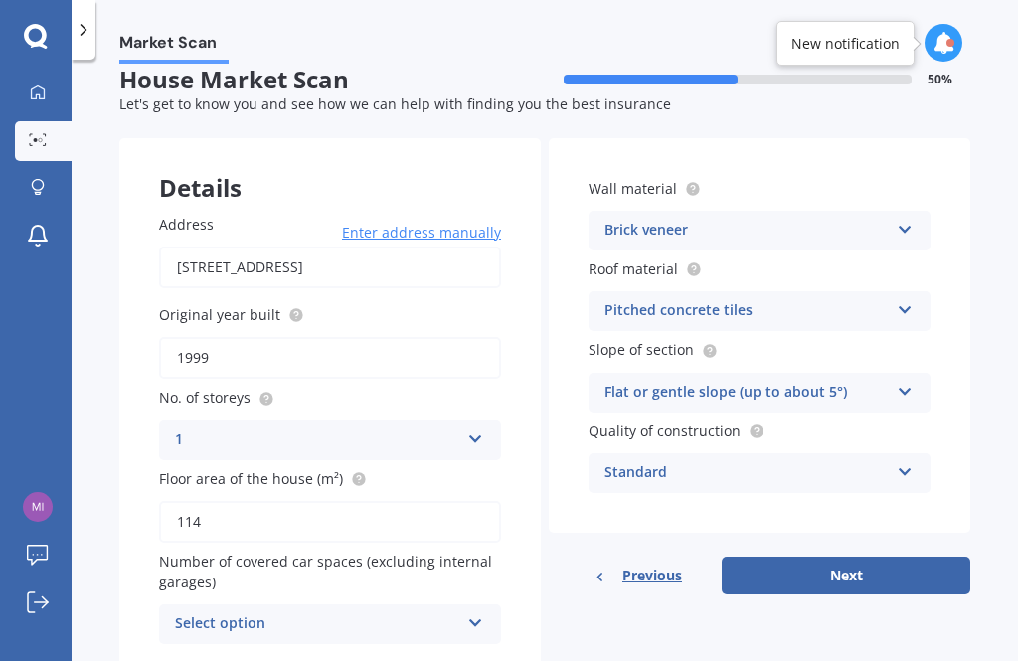
click at [468, 621] on div "Select option 0 1 2 3 4 5+" at bounding box center [330, 624] width 342 height 40
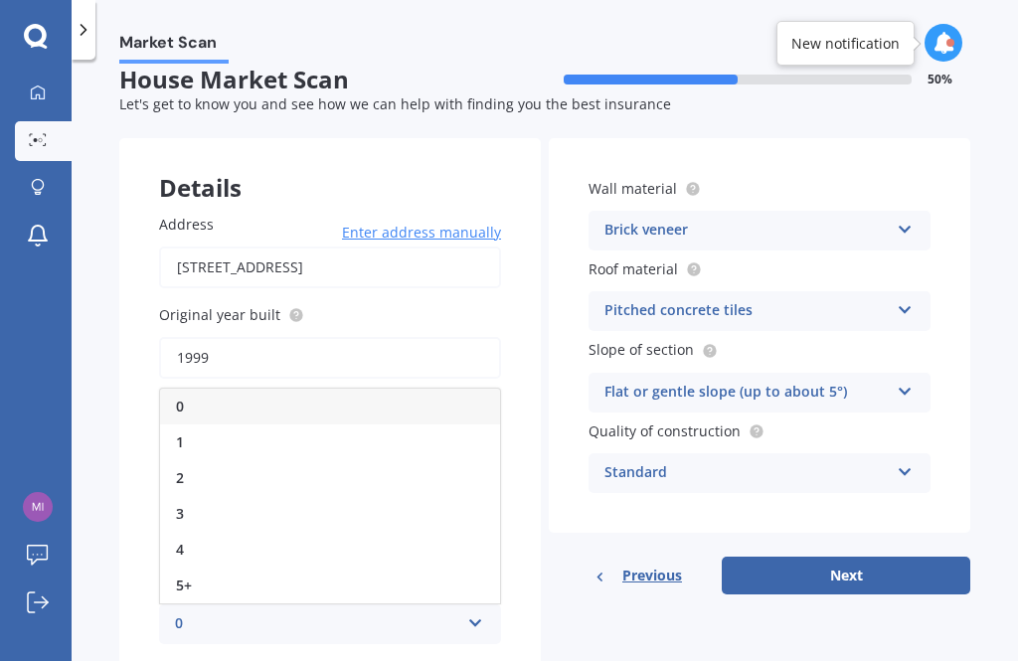
click at [375, 426] on div "1" at bounding box center [330, 442] width 340 height 36
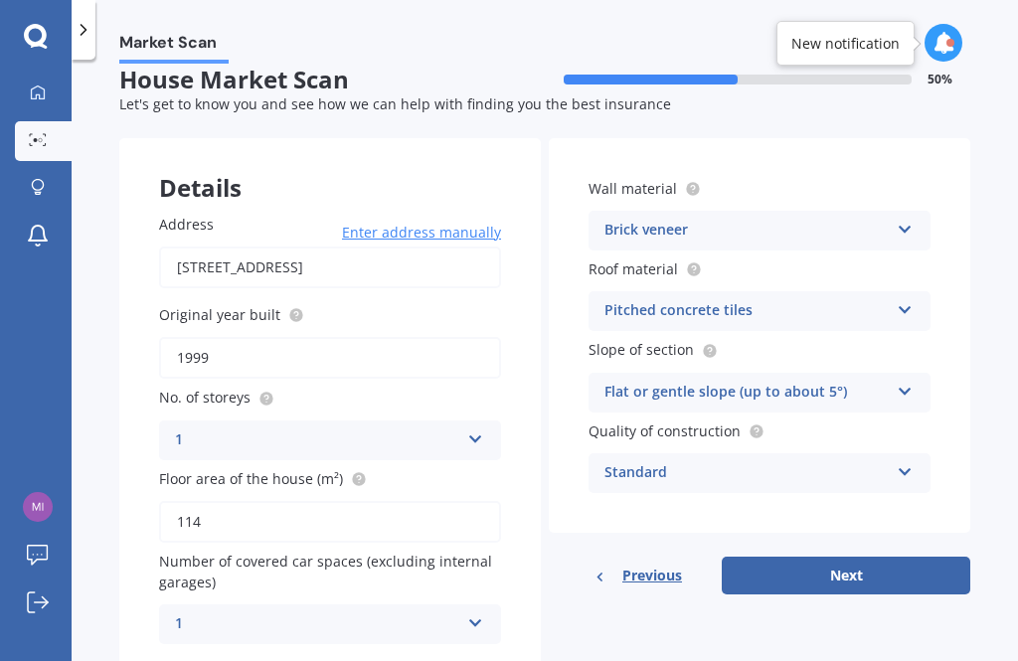
click at [471, 612] on icon at bounding box center [475, 619] width 17 height 14
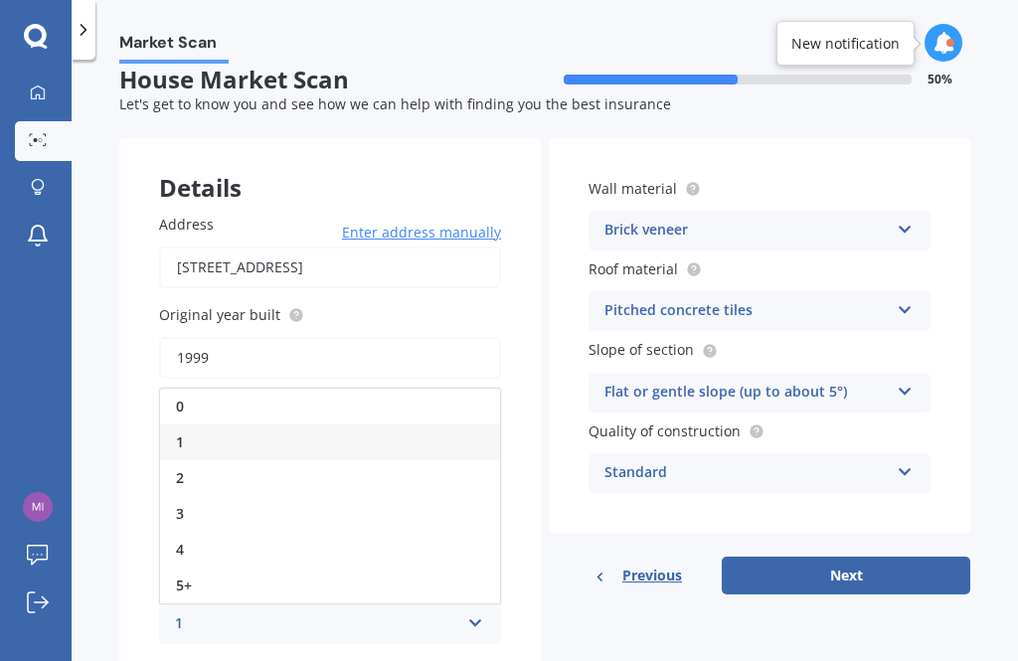
click at [396, 395] on div "0" at bounding box center [330, 407] width 340 height 36
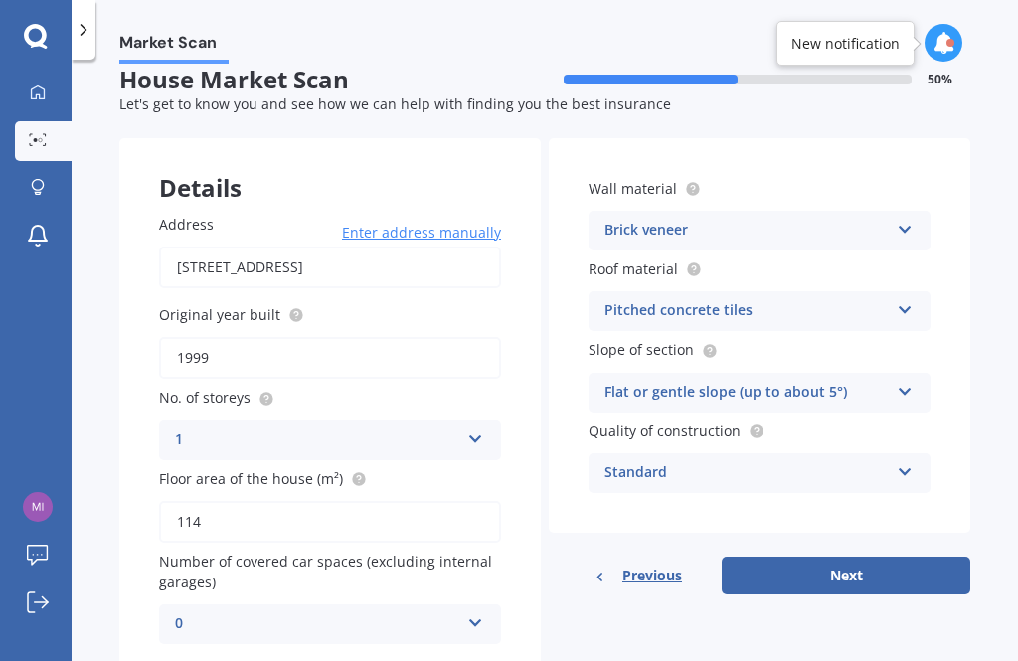
click at [850, 574] on button "Next" at bounding box center [845, 575] width 248 height 38
select select "17"
select select "12"
select select "1984"
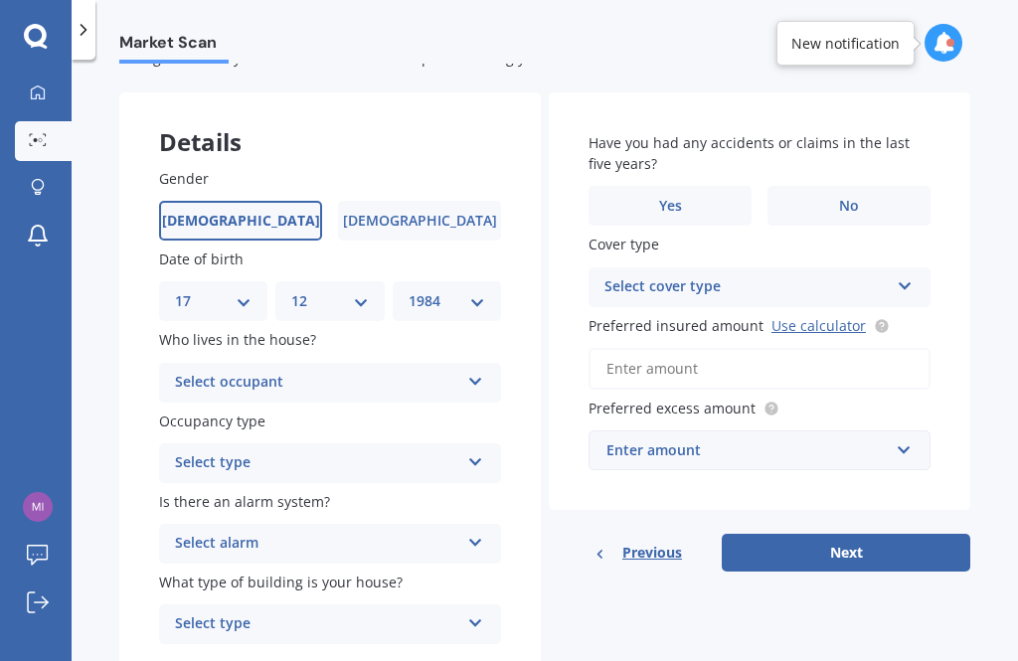
scroll to position [68, 0]
click at [480, 380] on icon at bounding box center [475, 378] width 17 height 14
click at [394, 417] on div "Owner" at bounding box center [330, 421] width 340 height 36
click at [467, 451] on icon at bounding box center [475, 458] width 17 height 14
click at [393, 493] on div "Permanent" at bounding box center [330, 502] width 340 height 36
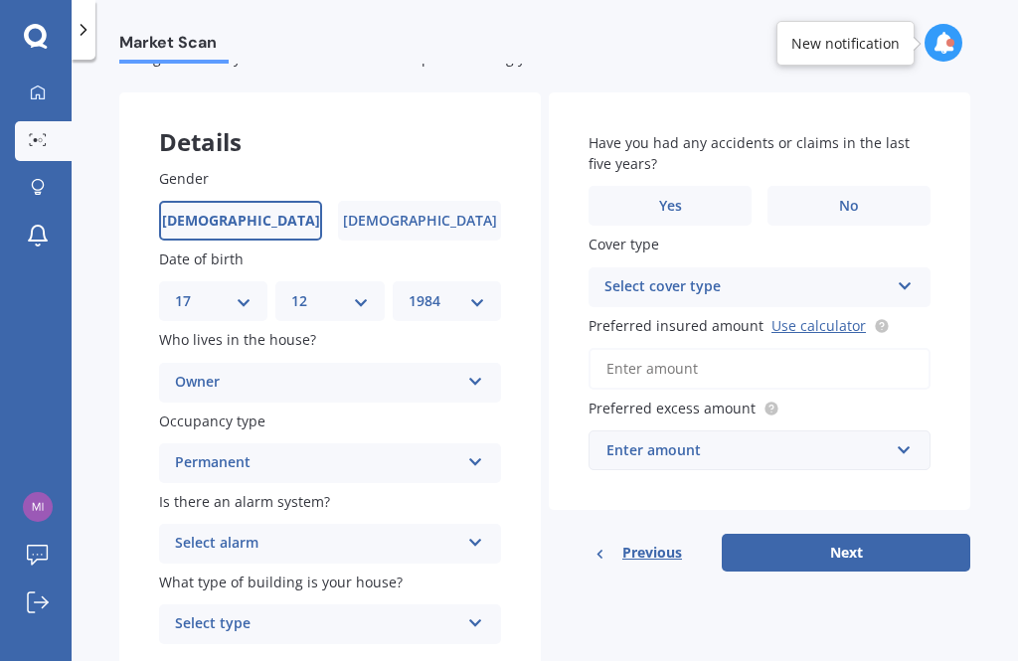
click at [469, 535] on icon at bounding box center [475, 539] width 17 height 14
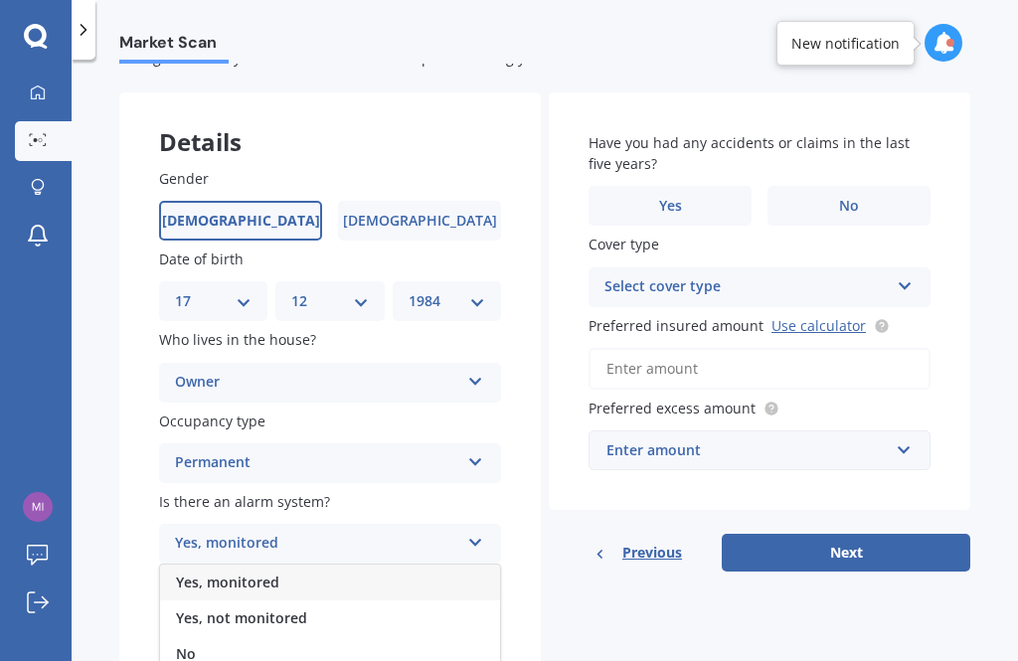
click at [352, 617] on div "Yes, not monitored" at bounding box center [330, 618] width 340 height 36
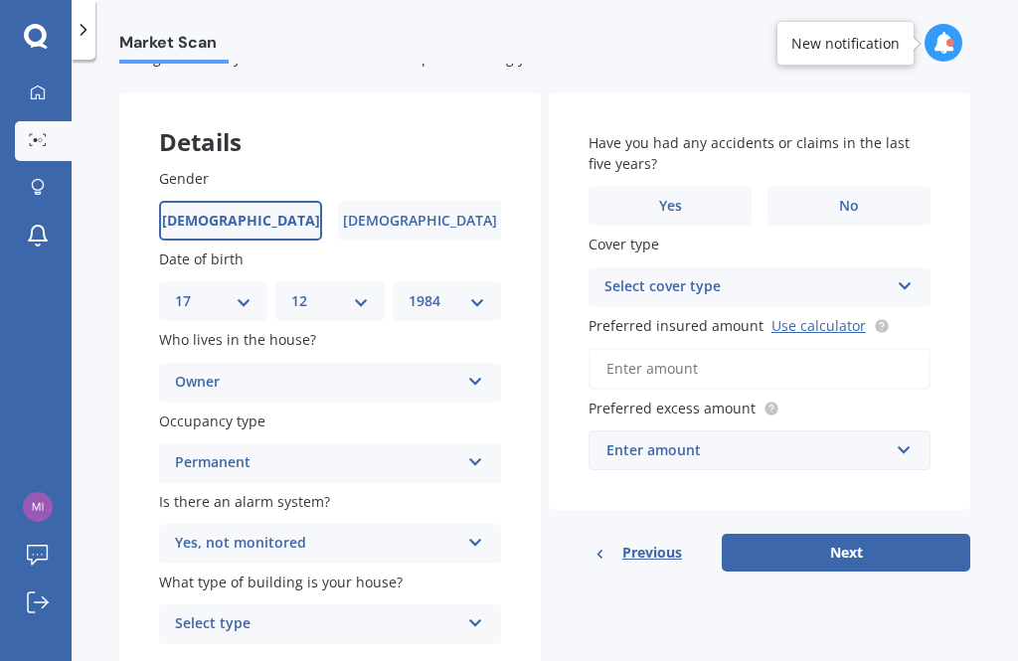
click at [443, 532] on div "Yes, not monitored" at bounding box center [317, 544] width 284 height 24
click at [311, 654] on div "No" at bounding box center [330, 654] width 340 height 36
click at [446, 614] on div "Select type" at bounding box center [317, 624] width 284 height 24
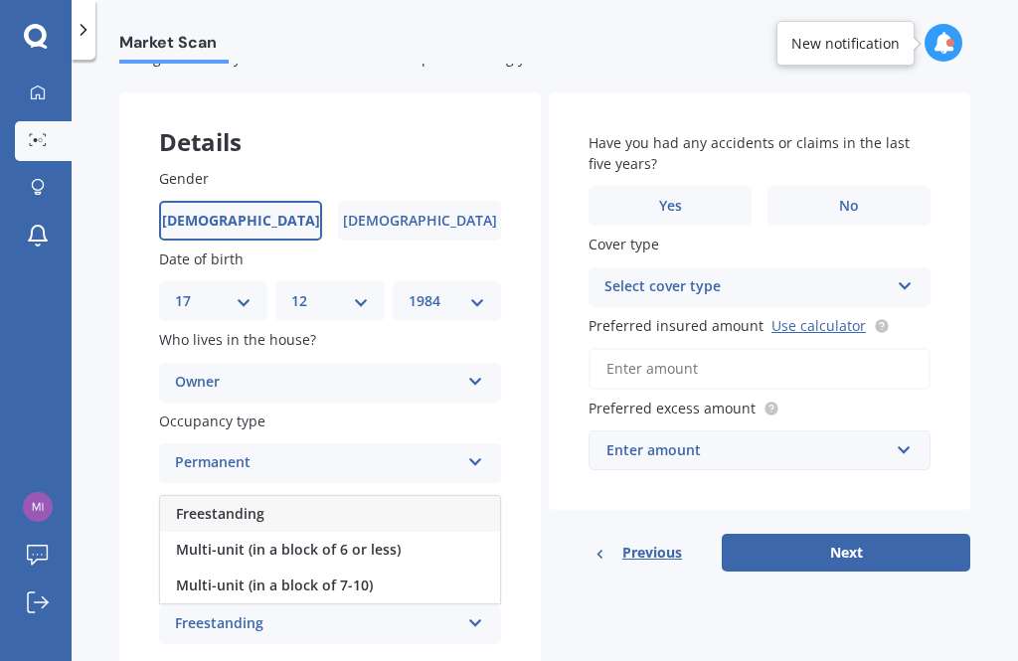
click at [403, 496] on div "Freestanding" at bounding box center [330, 514] width 340 height 36
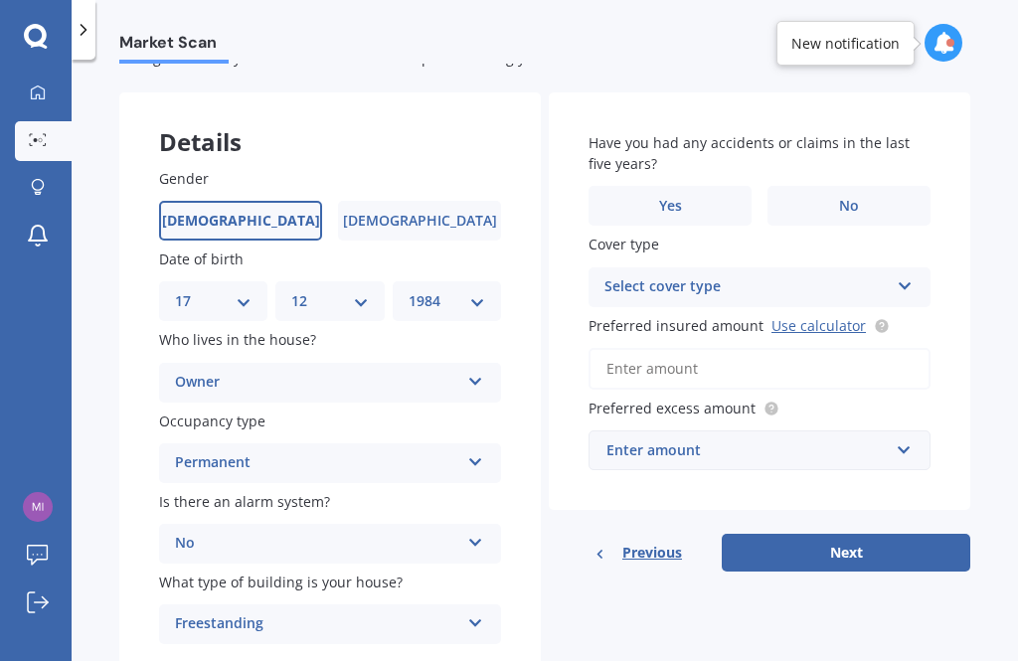
click at [865, 188] on label "No" at bounding box center [848, 206] width 163 height 40
click at [0, 0] on input "No" at bounding box center [0, 0] width 0 height 0
click at [907, 275] on icon at bounding box center [904, 282] width 17 height 14
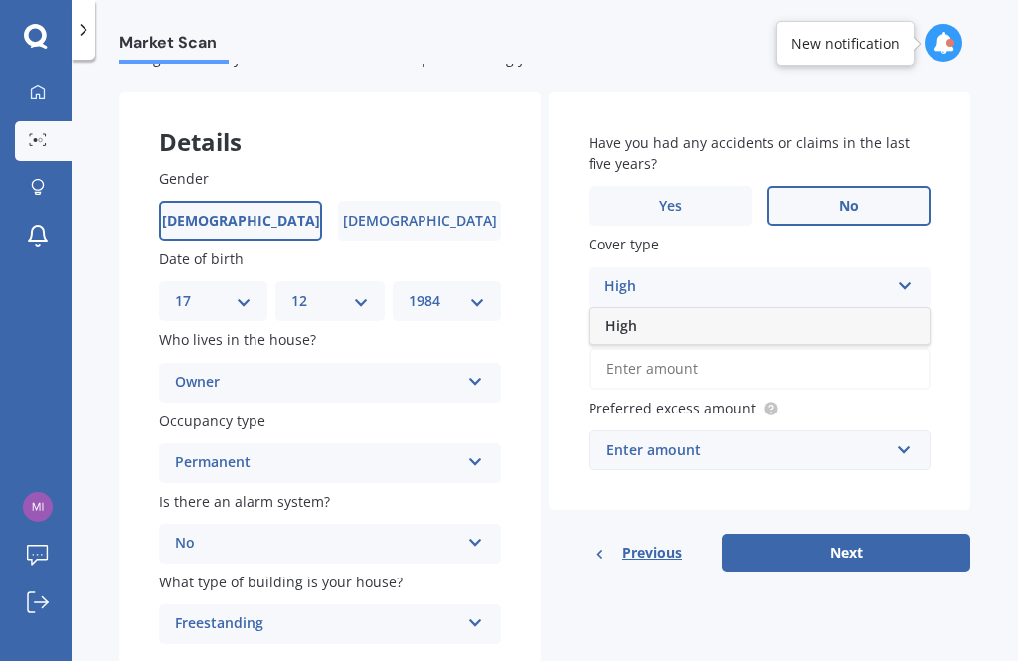
click at [916, 278] on div "High High" at bounding box center [759, 287] width 342 height 40
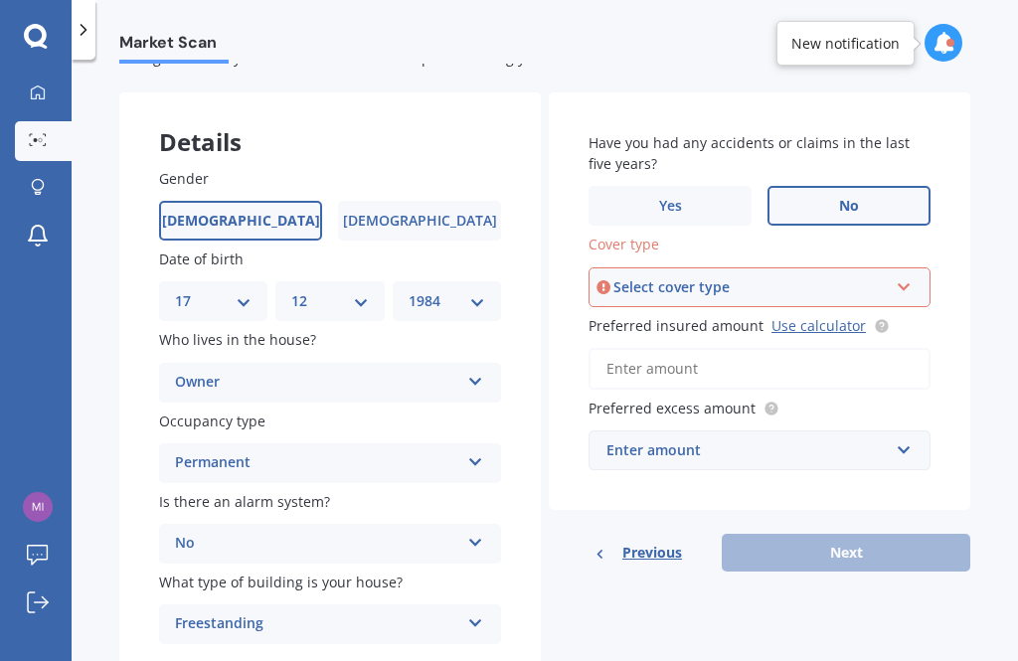
click at [902, 279] on icon at bounding box center [903, 283] width 17 height 14
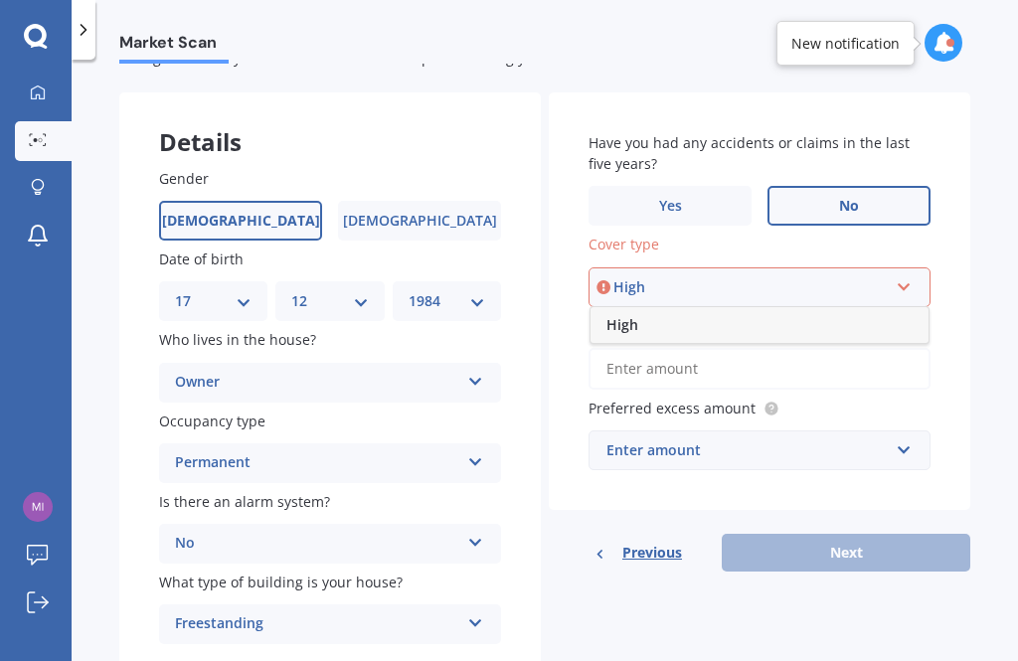
click at [781, 328] on div "High" at bounding box center [759, 325] width 338 height 36
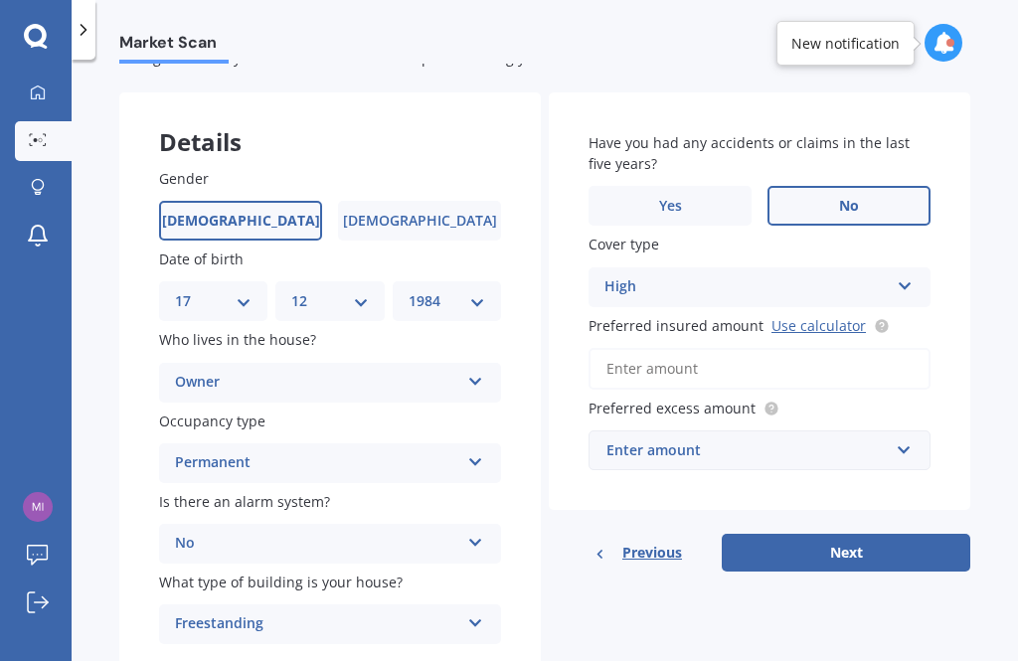
click at [839, 317] on link "Use calculator" at bounding box center [818, 325] width 94 height 19
click at [790, 367] on input "Preferred insured amount Use calculator" at bounding box center [759, 369] width 342 height 42
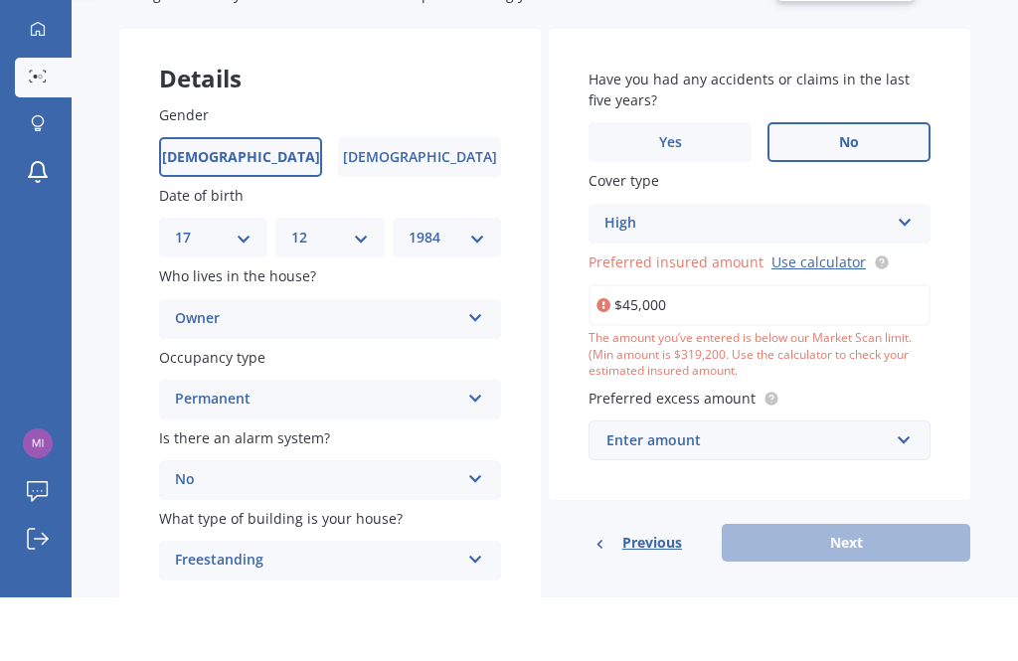
type input "$450,000"
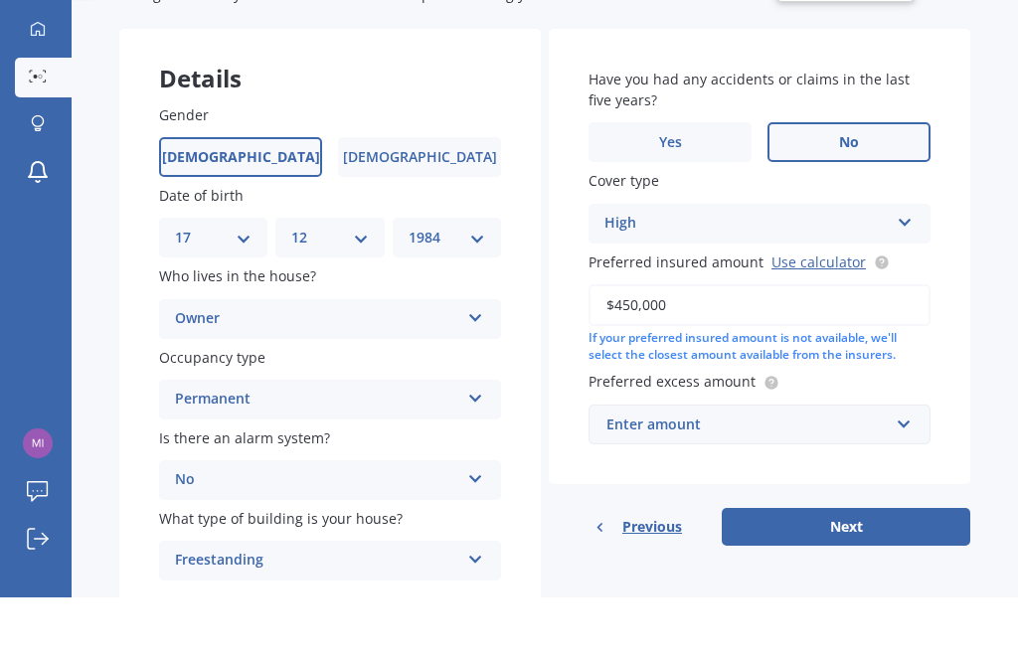
click at [691, 477] on div "Enter amount" at bounding box center [747, 488] width 282 height 22
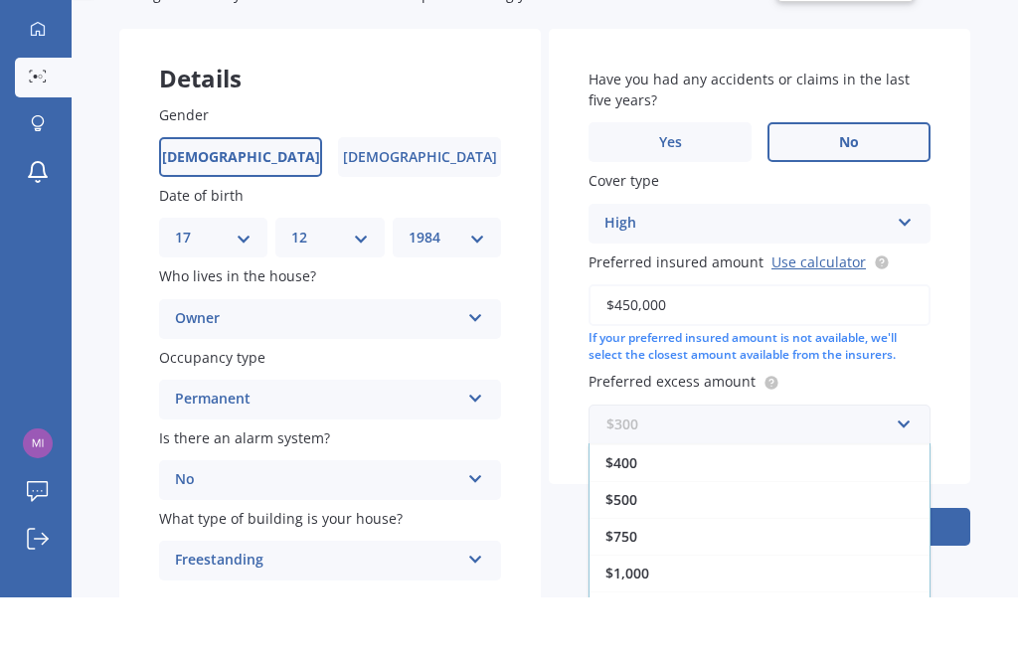
scroll to position [36, 0]
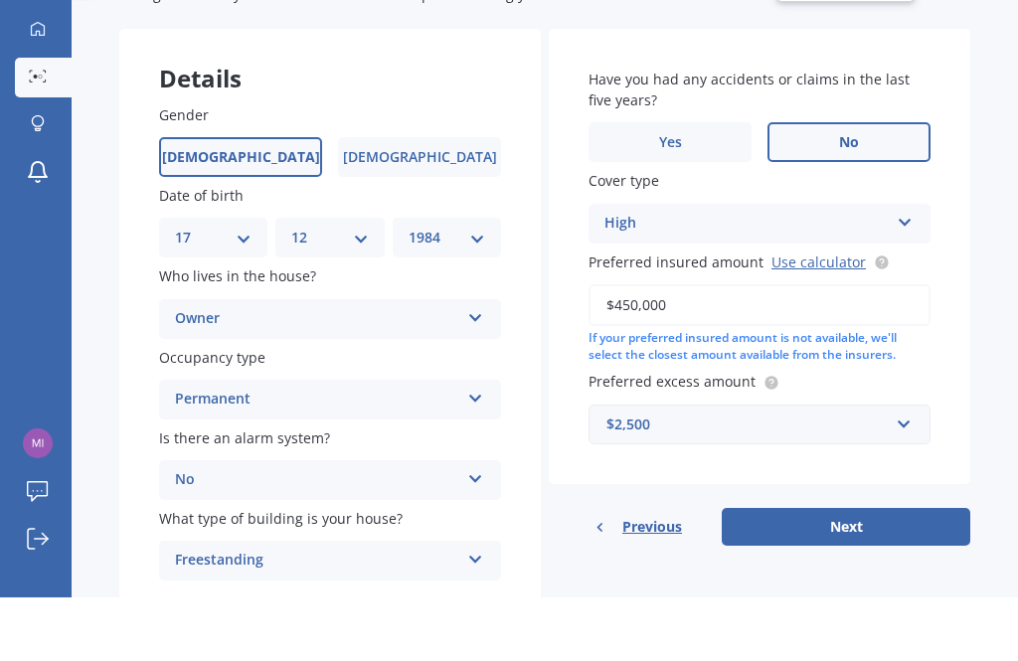
scroll to position [64, 0]
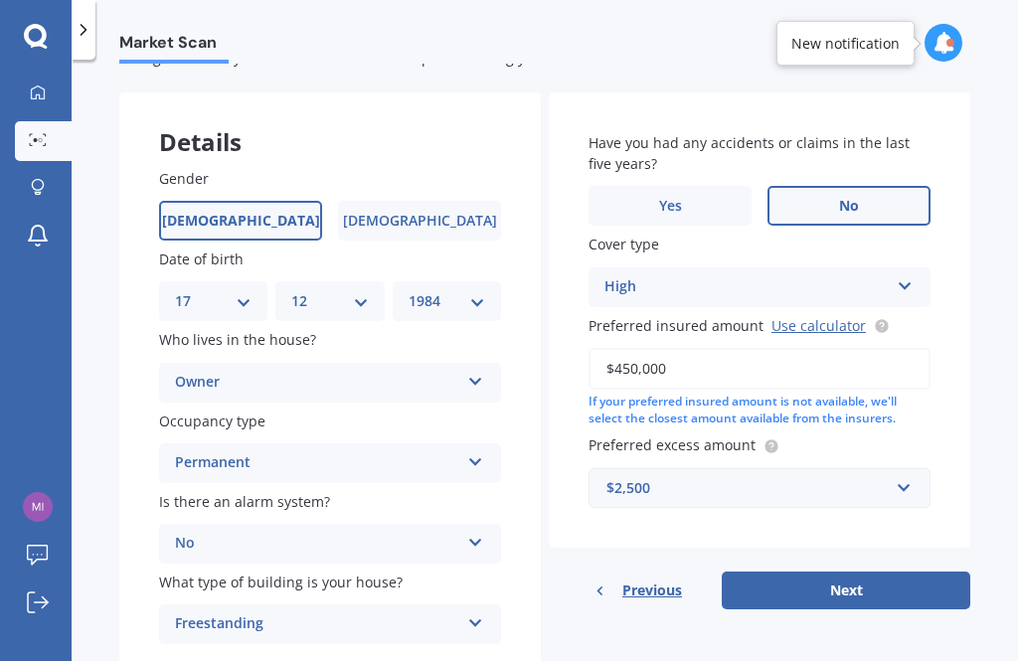
click at [668, 637] on div "Market Scan House Market Scan 70 % Let's get to know you and see how we can hel…" at bounding box center [545, 364] width 946 height 601
click at [855, 571] on button "Next" at bounding box center [845, 590] width 248 height 38
select select "17"
select select "12"
select select "1984"
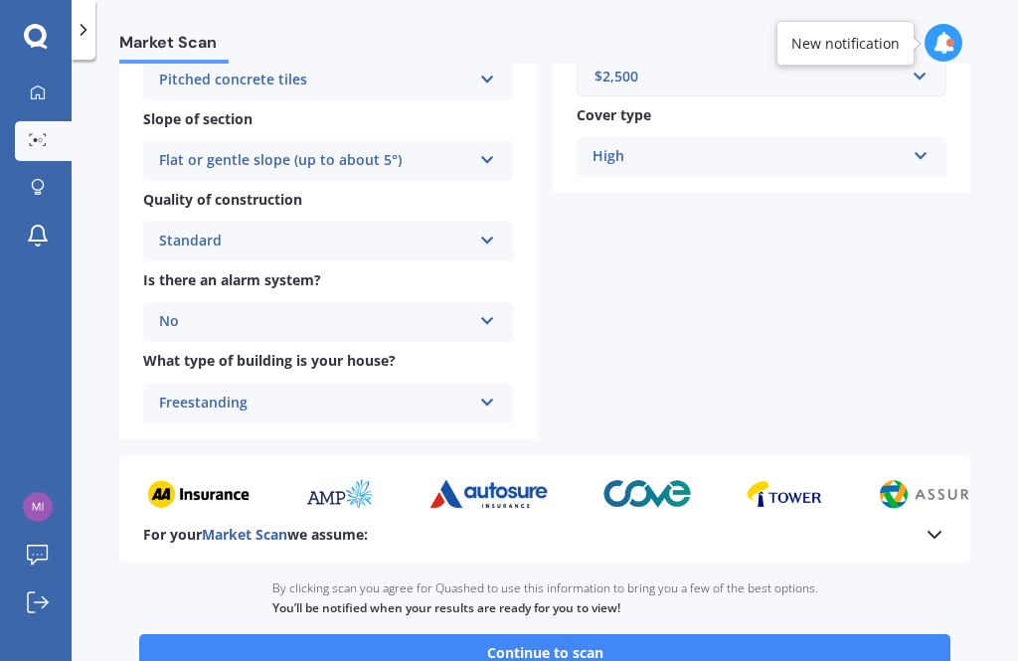
scroll to position [640, 0]
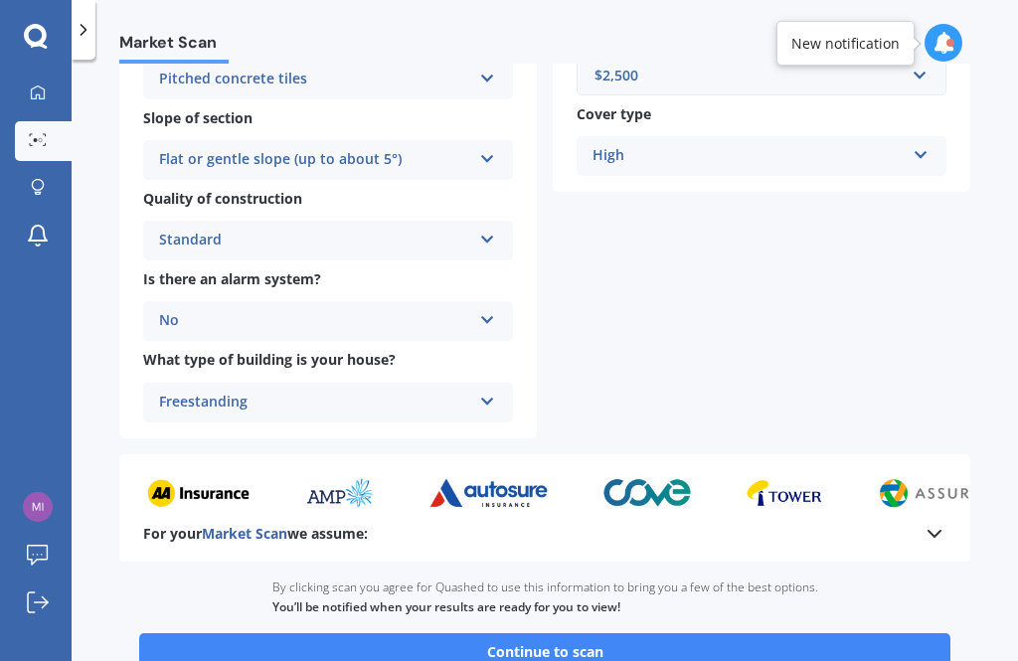
click at [769, 633] on button "Continue to scan" at bounding box center [544, 652] width 811 height 38
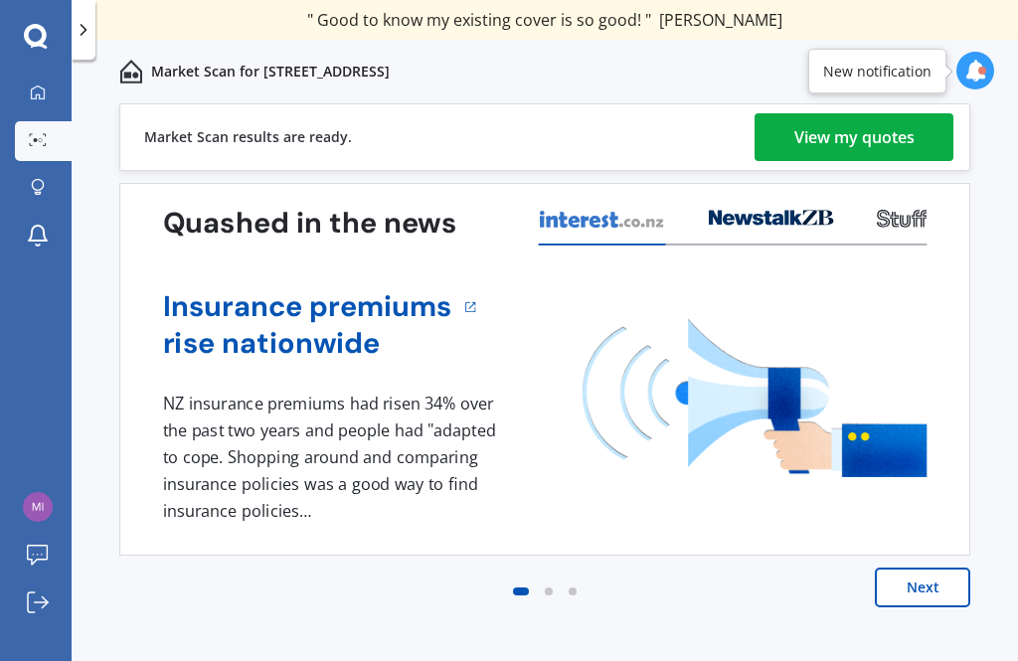
click at [873, 147] on div "View my quotes" at bounding box center [854, 137] width 120 height 48
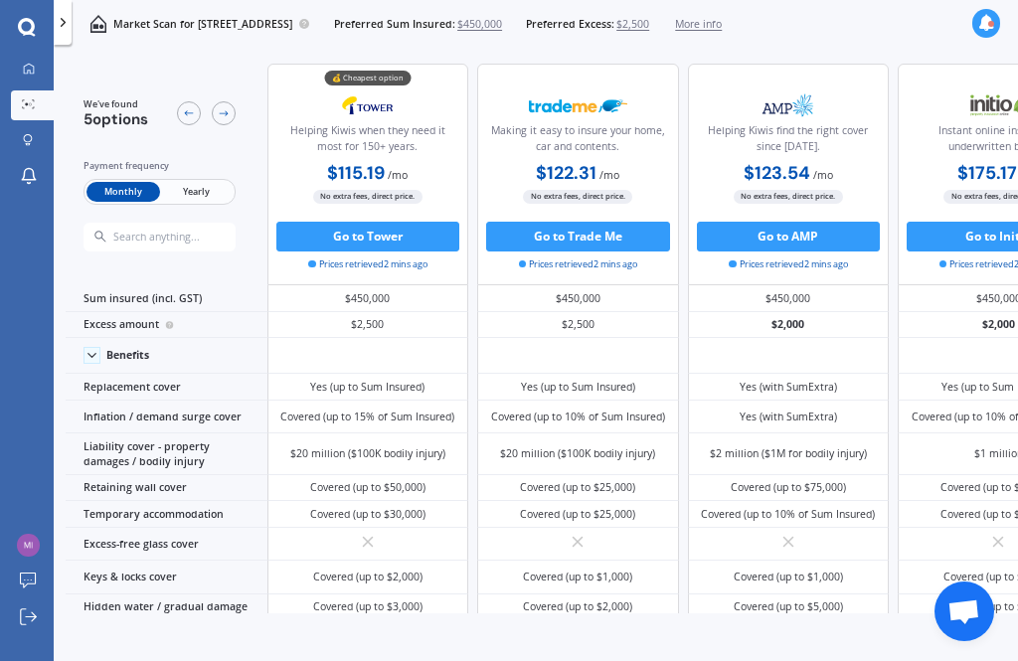
click at [205, 188] on span "Yearly" at bounding box center [196, 192] width 73 height 20
